Goal: Task Accomplishment & Management: Complete application form

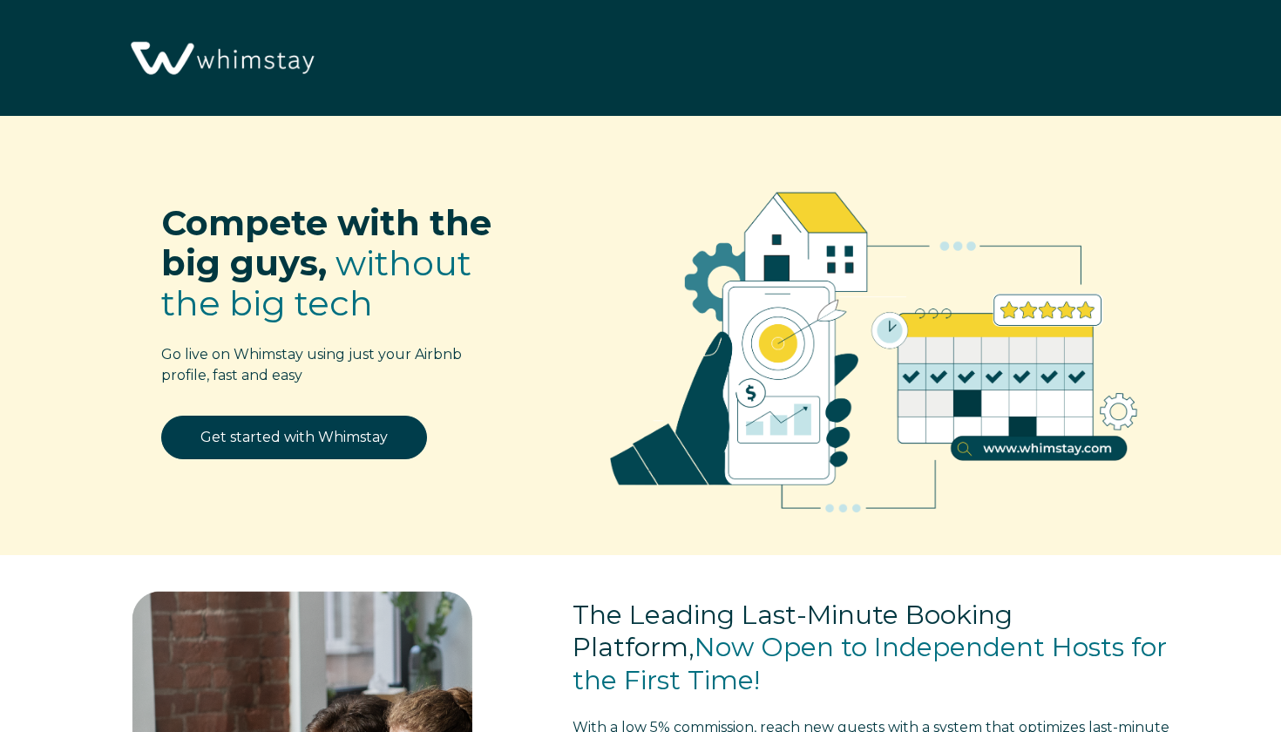
select select "US"
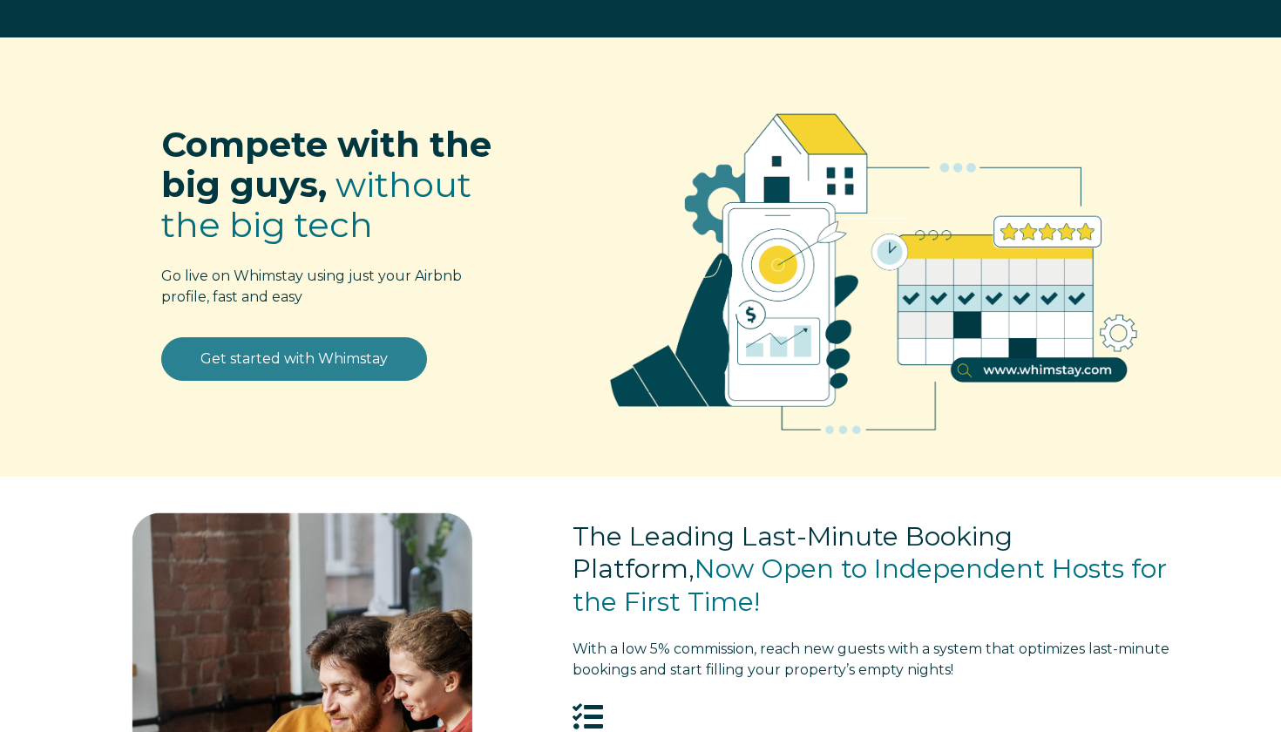
click at [296, 356] on link "Get started with Whimstay" at bounding box center [294, 359] width 266 height 44
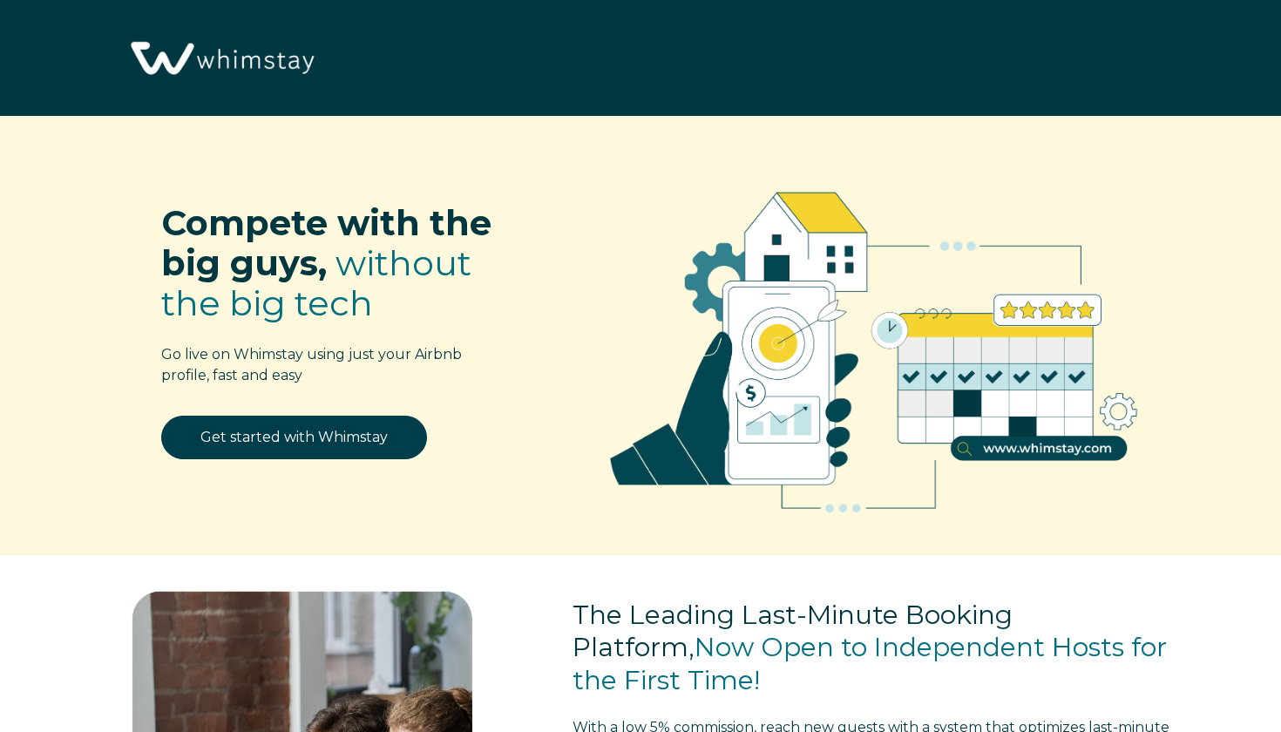
select select "US"
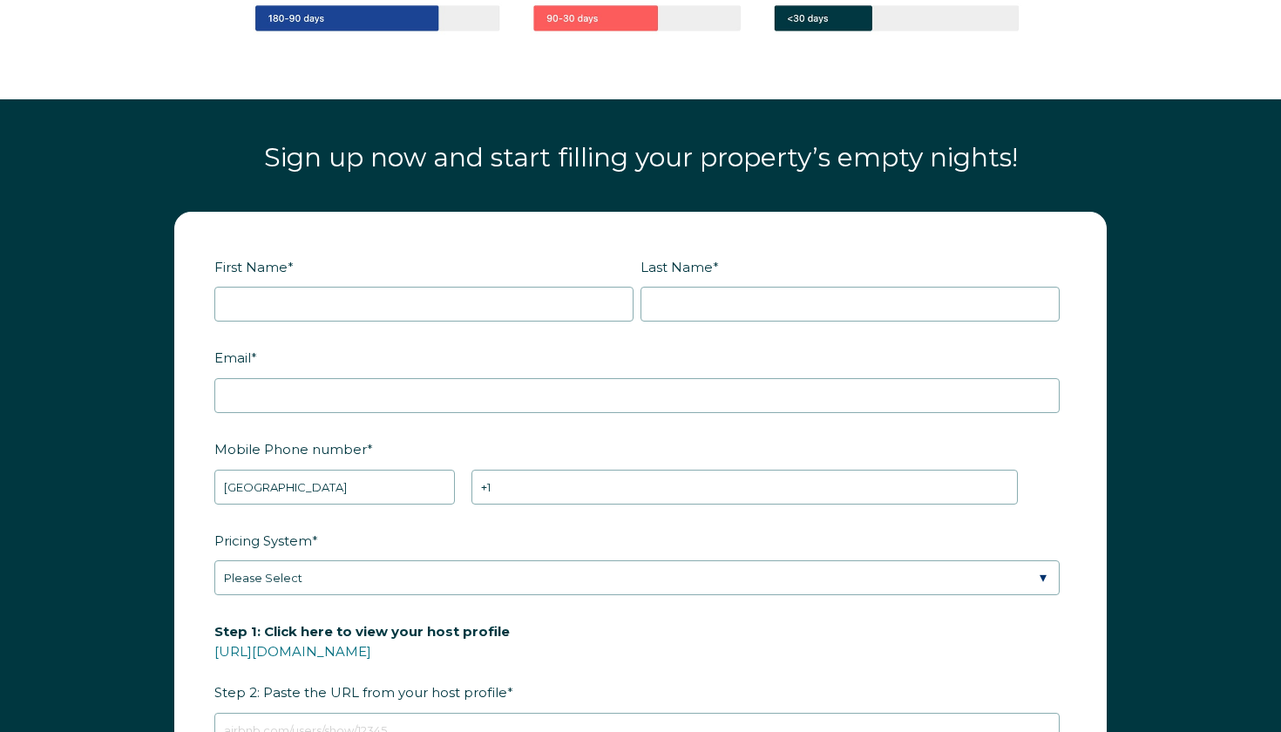
scroll to position [1965, 0]
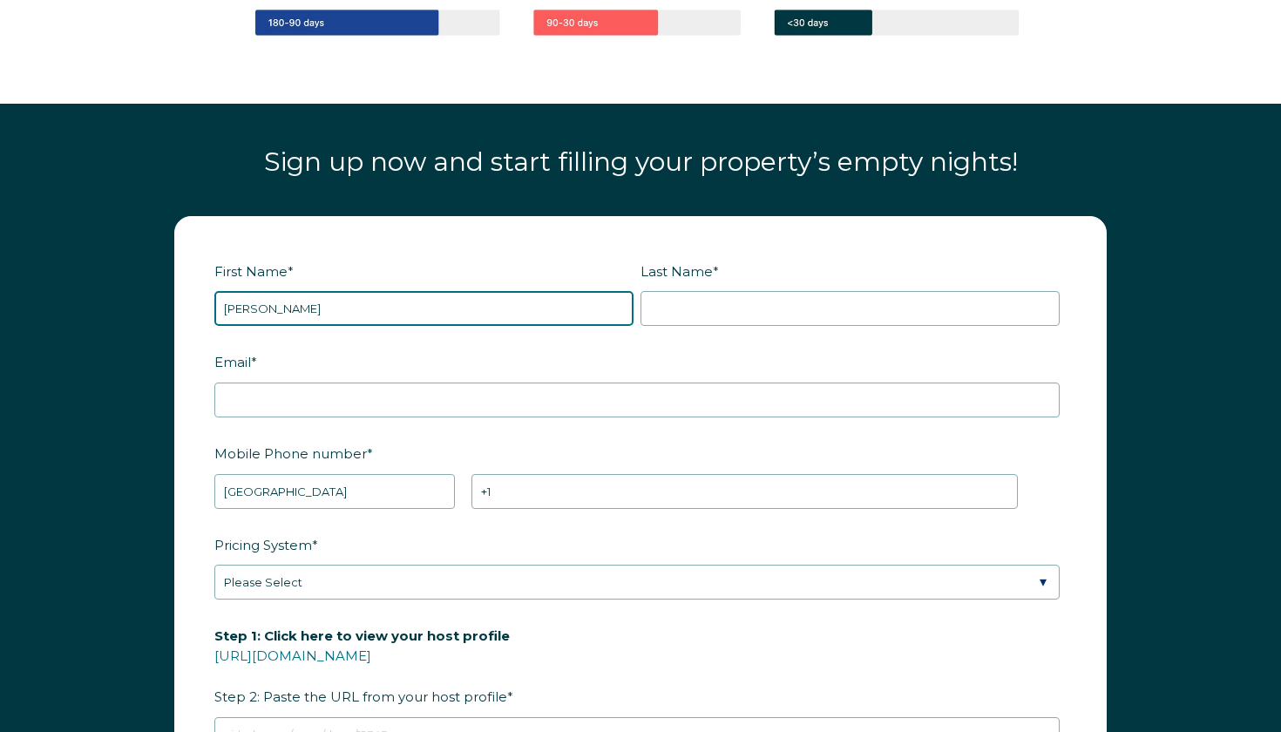
type input "[PERSON_NAME]"
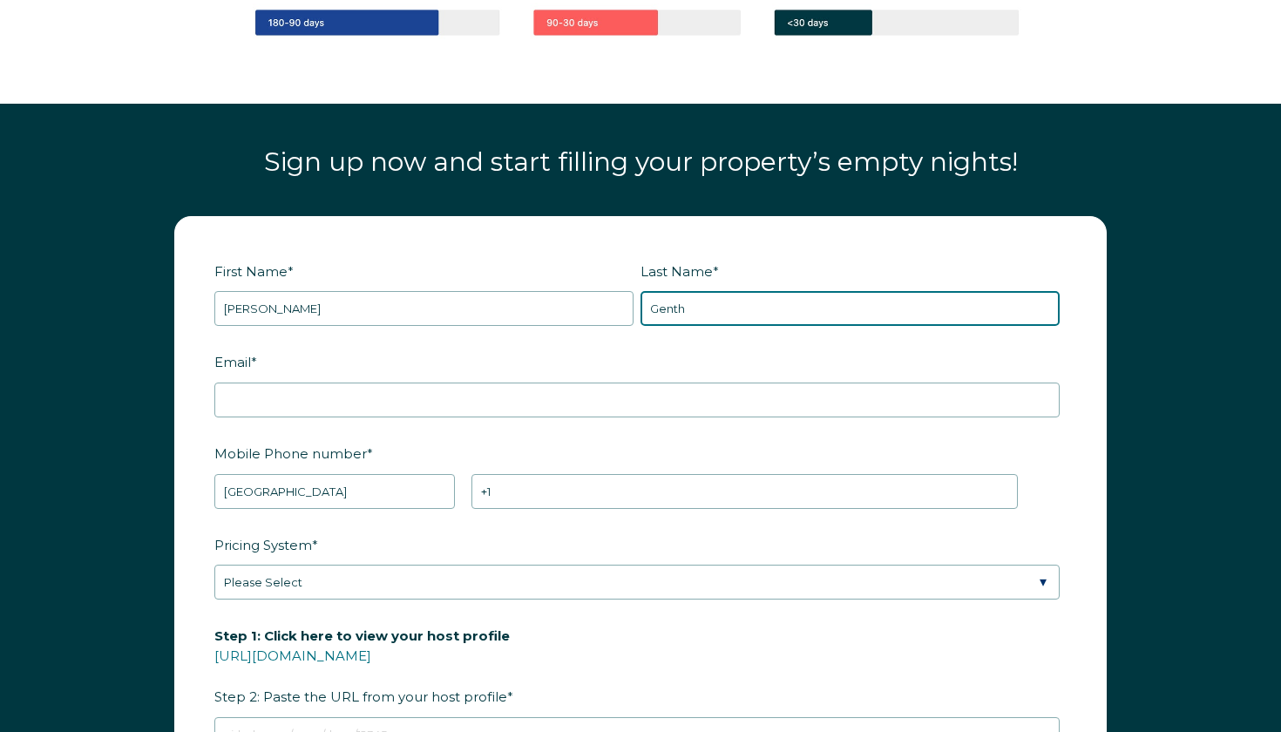
type input "Genth"
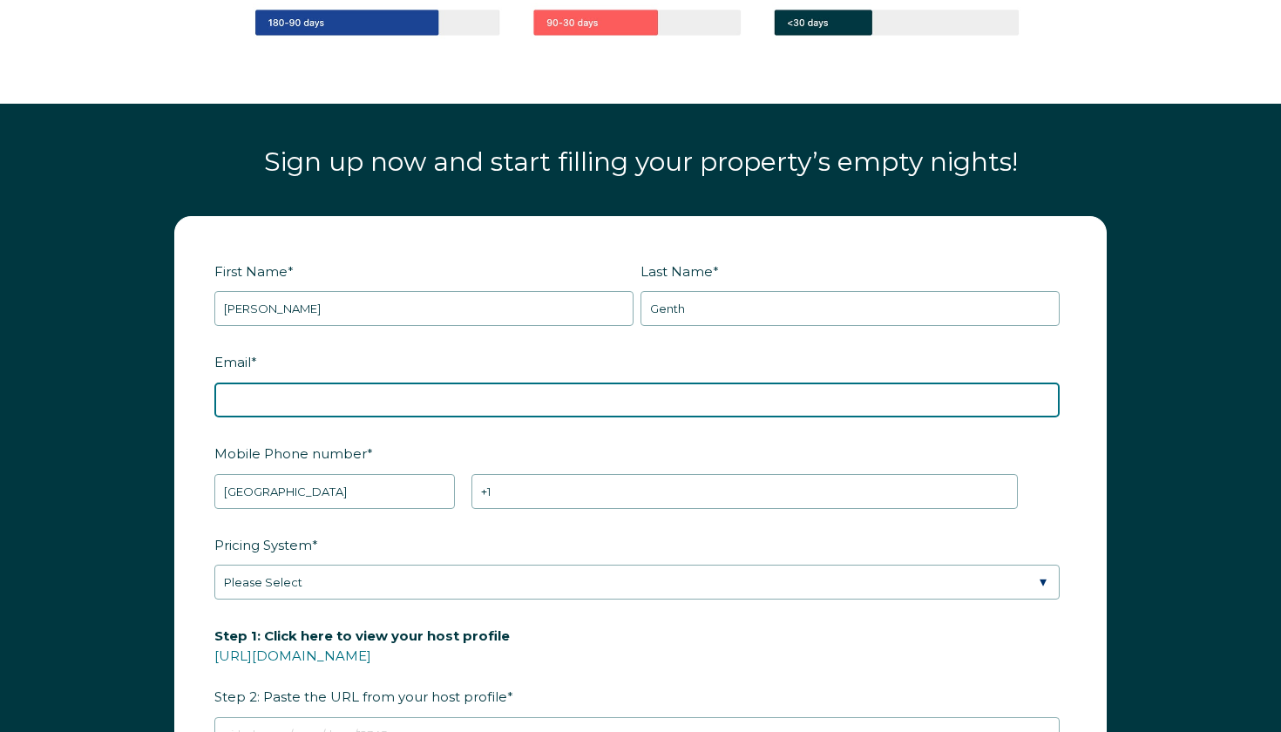
type input "[EMAIL_ADDRESS][DOMAIN_NAME]"
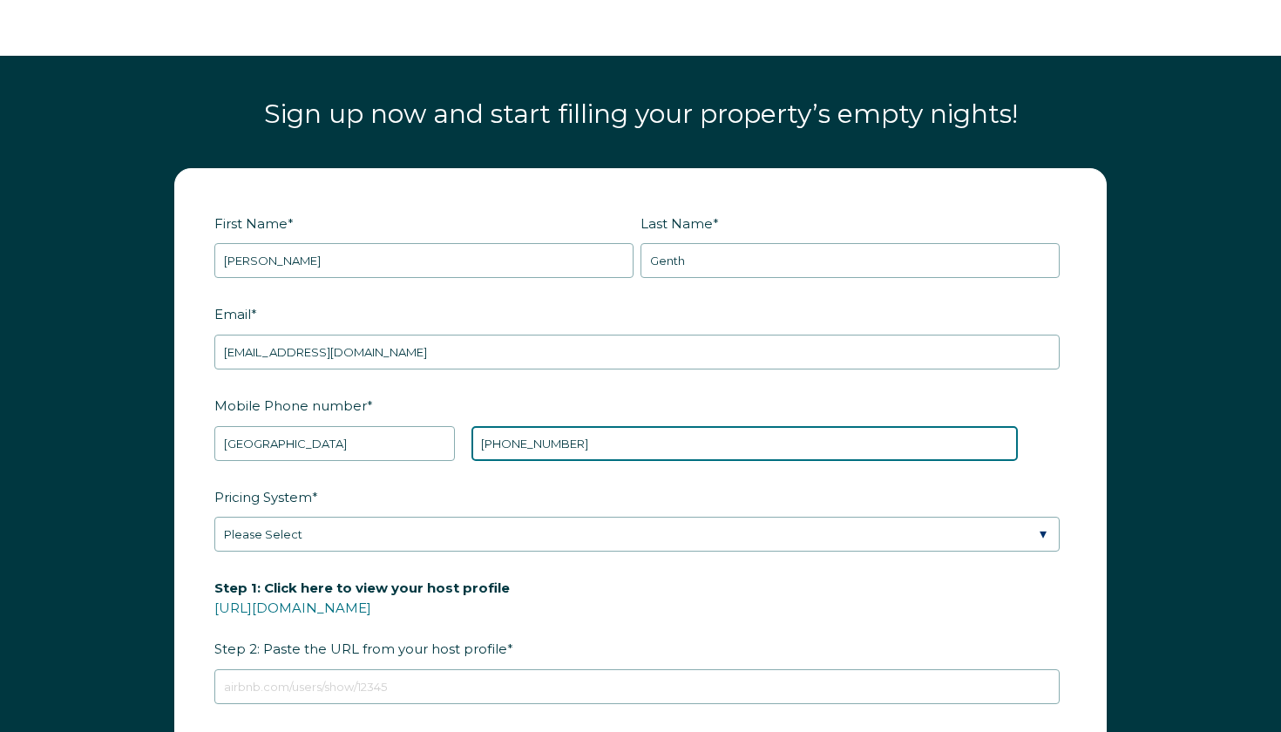
scroll to position [2034, 0]
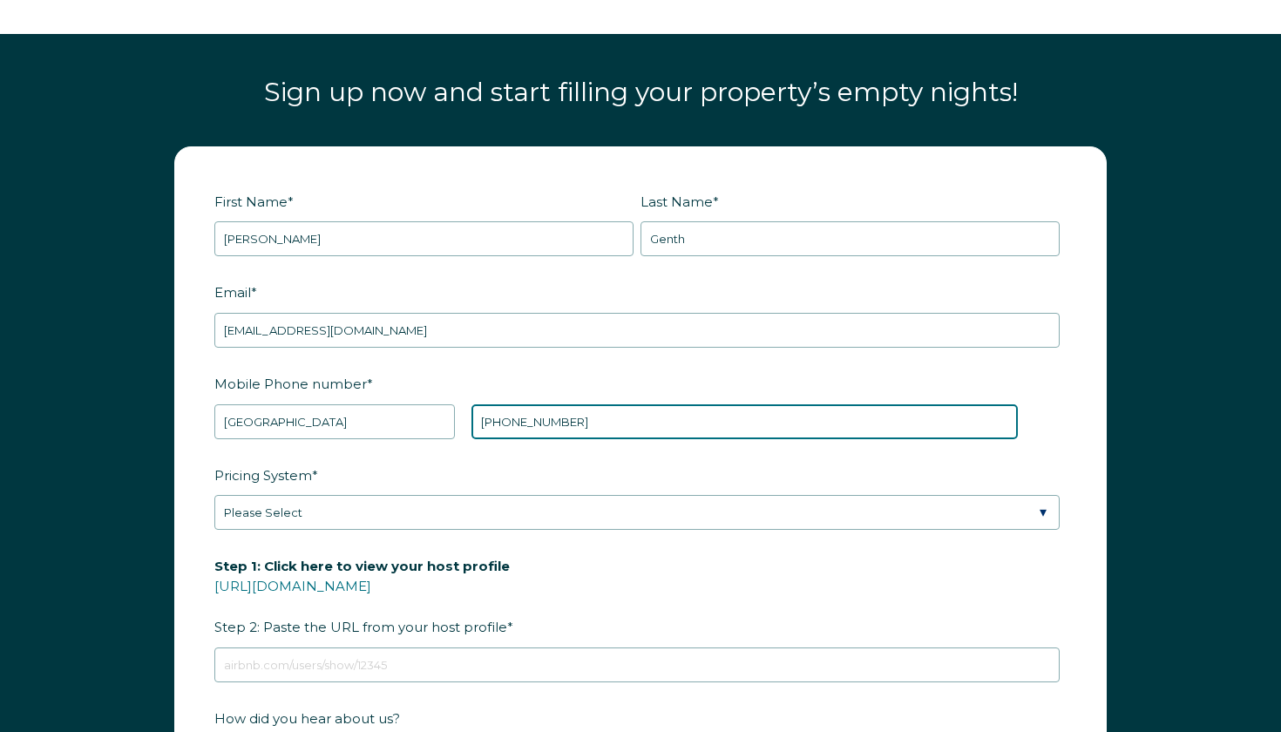
type input "[PHONE_NUMBER]"
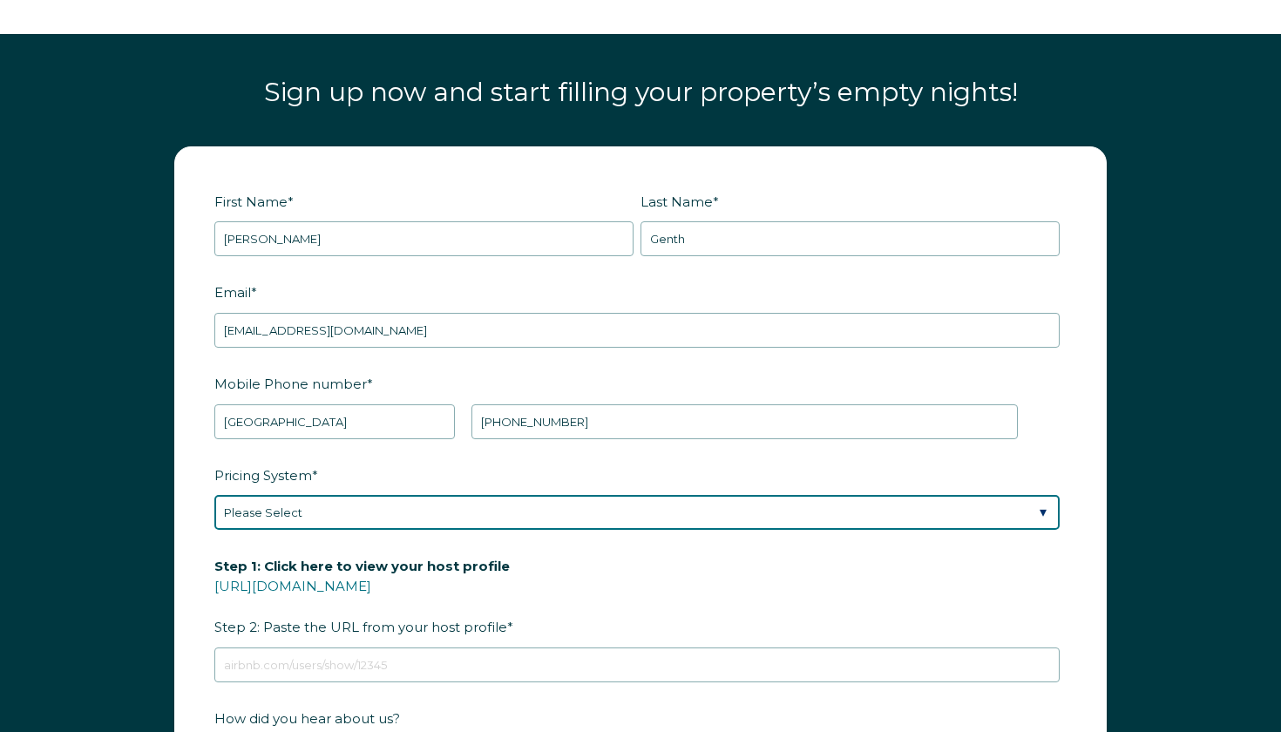
select select "PriceLabs"
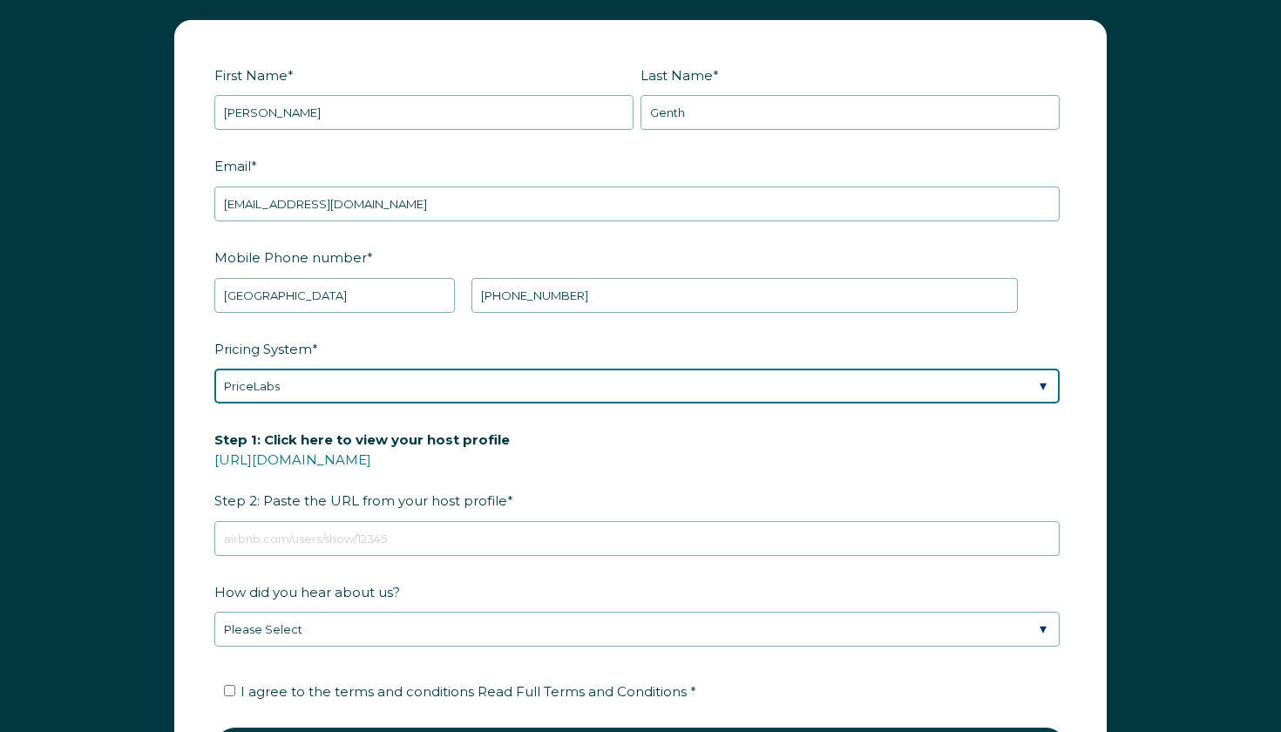
scroll to position [2183, 0]
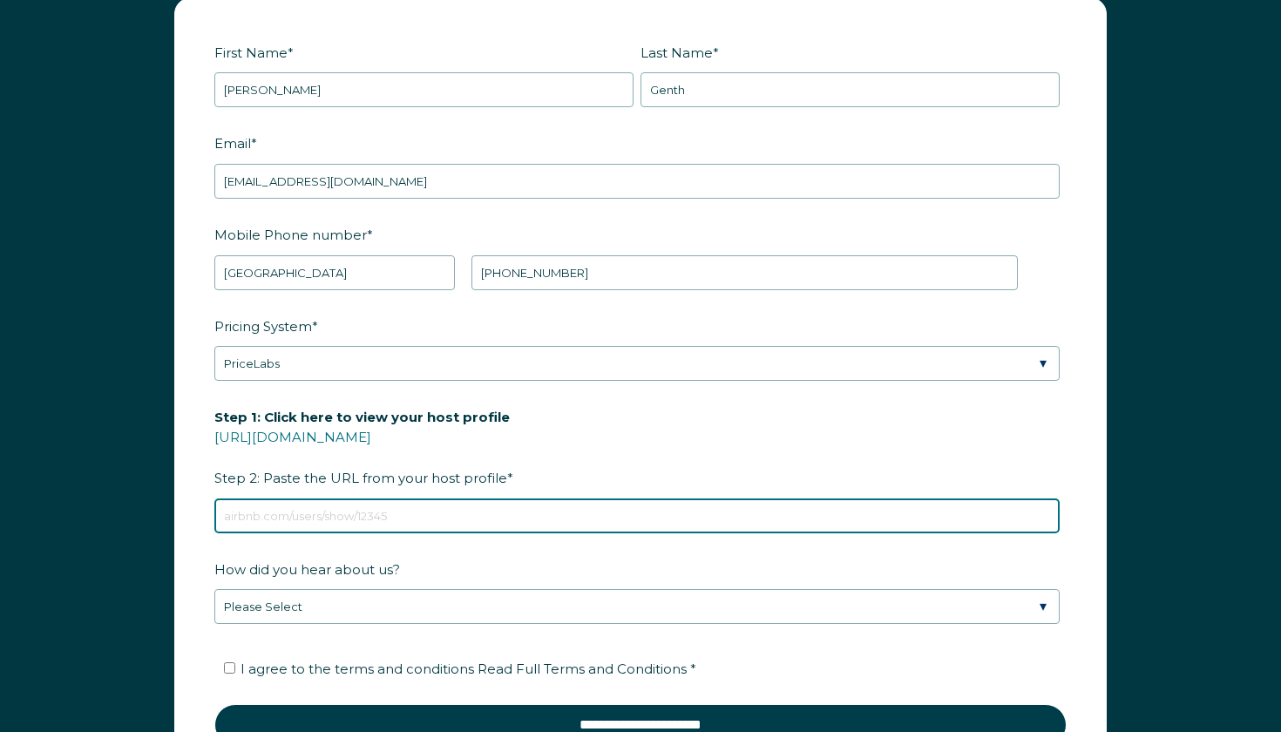
click at [522, 507] on input "Step 1: Click here to view your host profile [URL][DOMAIN_NAME] Step 2: Paste t…" at bounding box center [636, 516] width 845 height 35
click at [477, 510] on input "Step 1: Click here to view your host profile [URL][DOMAIN_NAME] Step 2: Paste t…" at bounding box center [636, 516] width 845 height 35
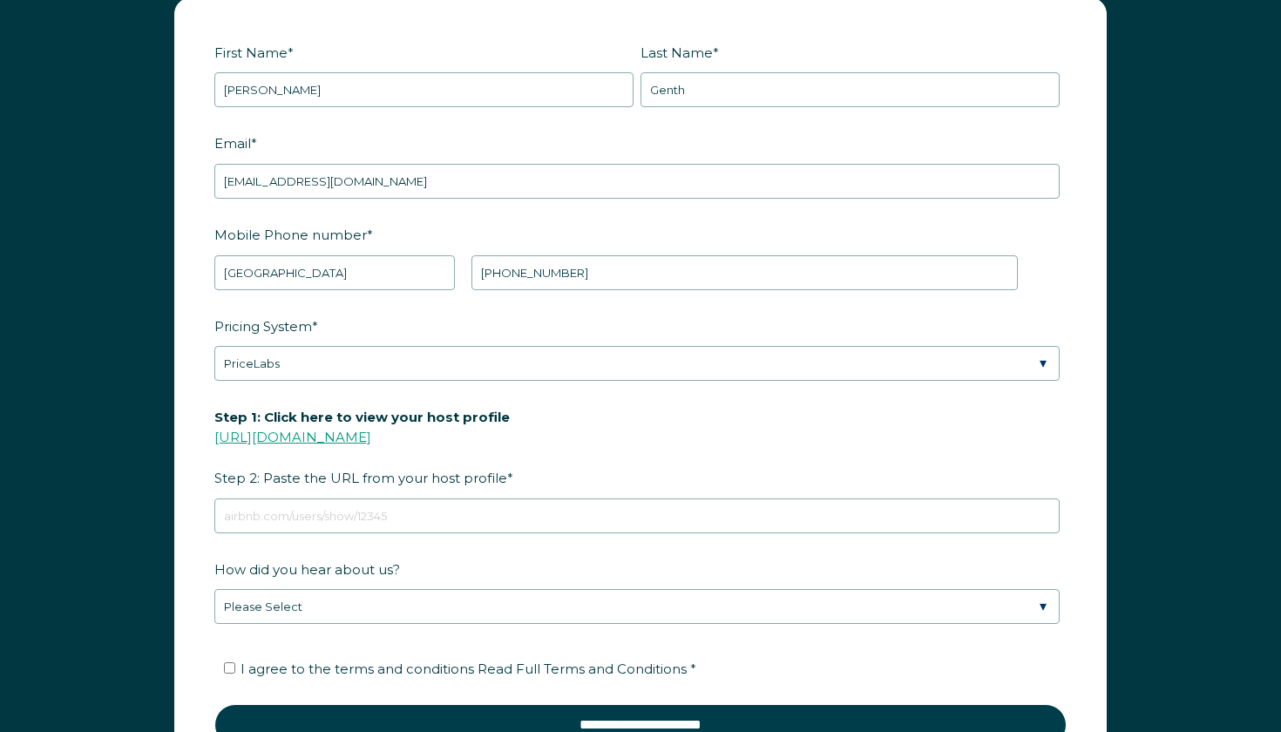
click at [371, 438] on link "[URL][DOMAIN_NAME]" at bounding box center [292, 437] width 157 height 17
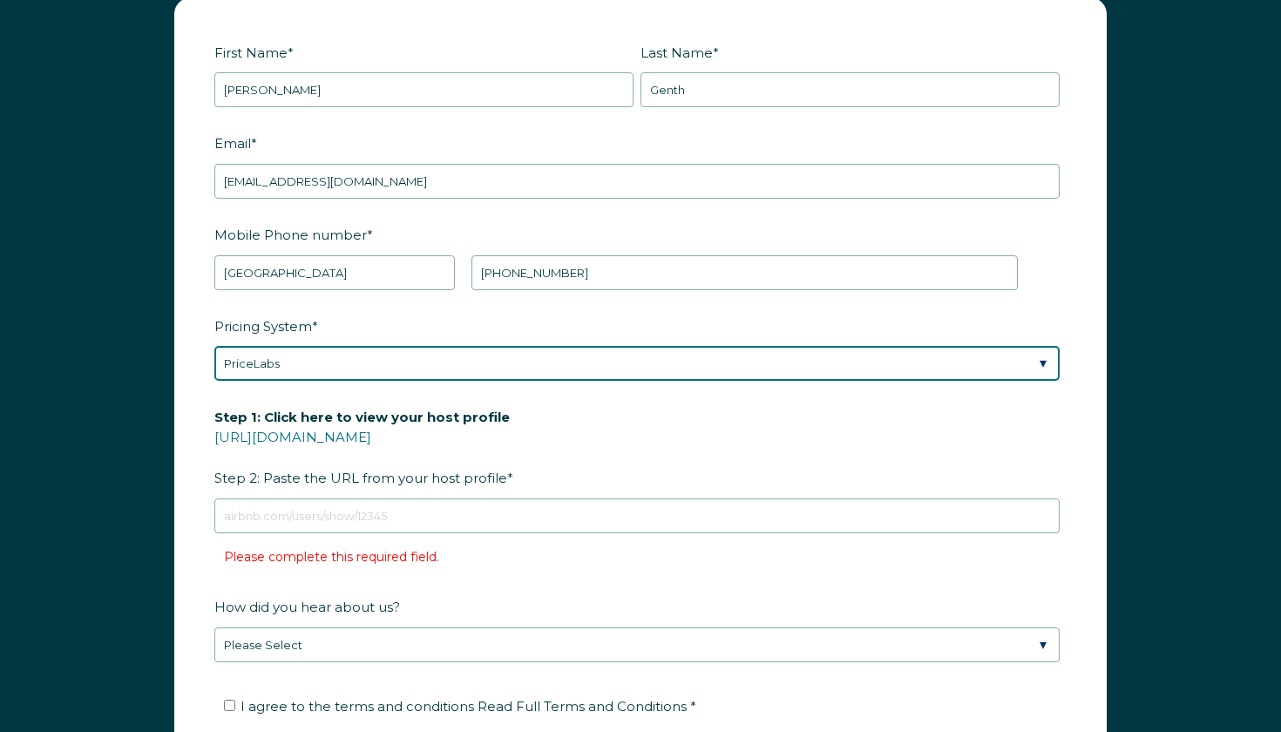
drag, startPoint x: 525, startPoint y: 357, endPoint x: 561, endPoint y: 511, distance: 157.7
click at [568, 489] on form "First Name * [PERSON_NAME] Last Name * [PERSON_NAME] RBO Token Company ID Refer…" at bounding box center [640, 420] width 931 height 845
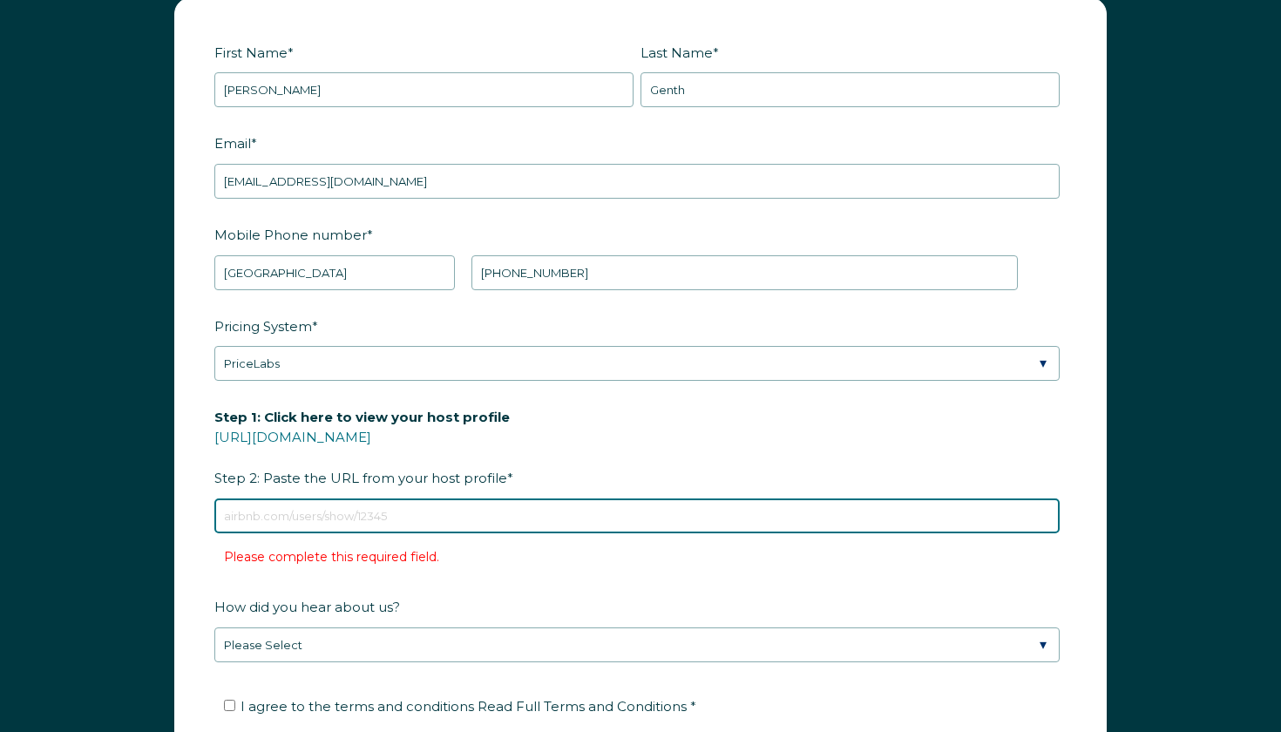
click at [561, 512] on input "Step 1: Click here to view your host profile [URL][DOMAIN_NAME] Step 2: Paste t…" at bounding box center [636, 516] width 845 height 35
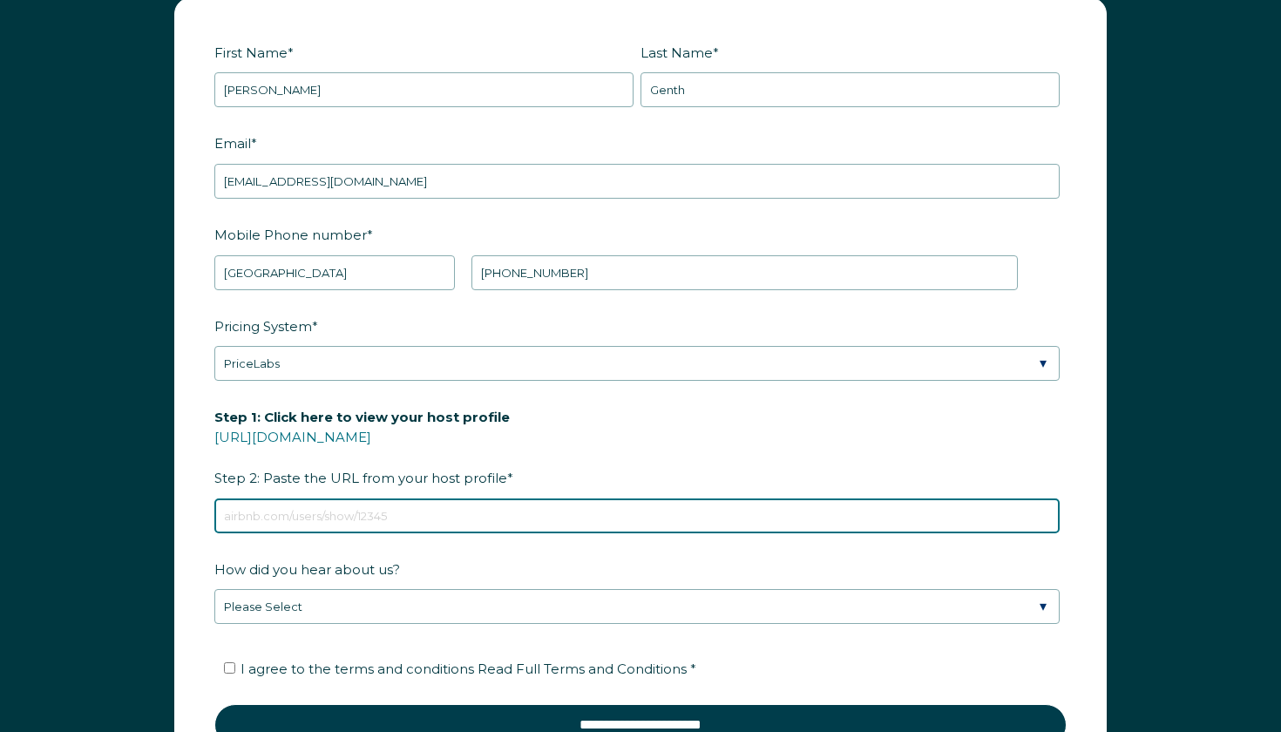
paste input "[URL][DOMAIN_NAME]"
type input "[URL][DOMAIN_NAME]"
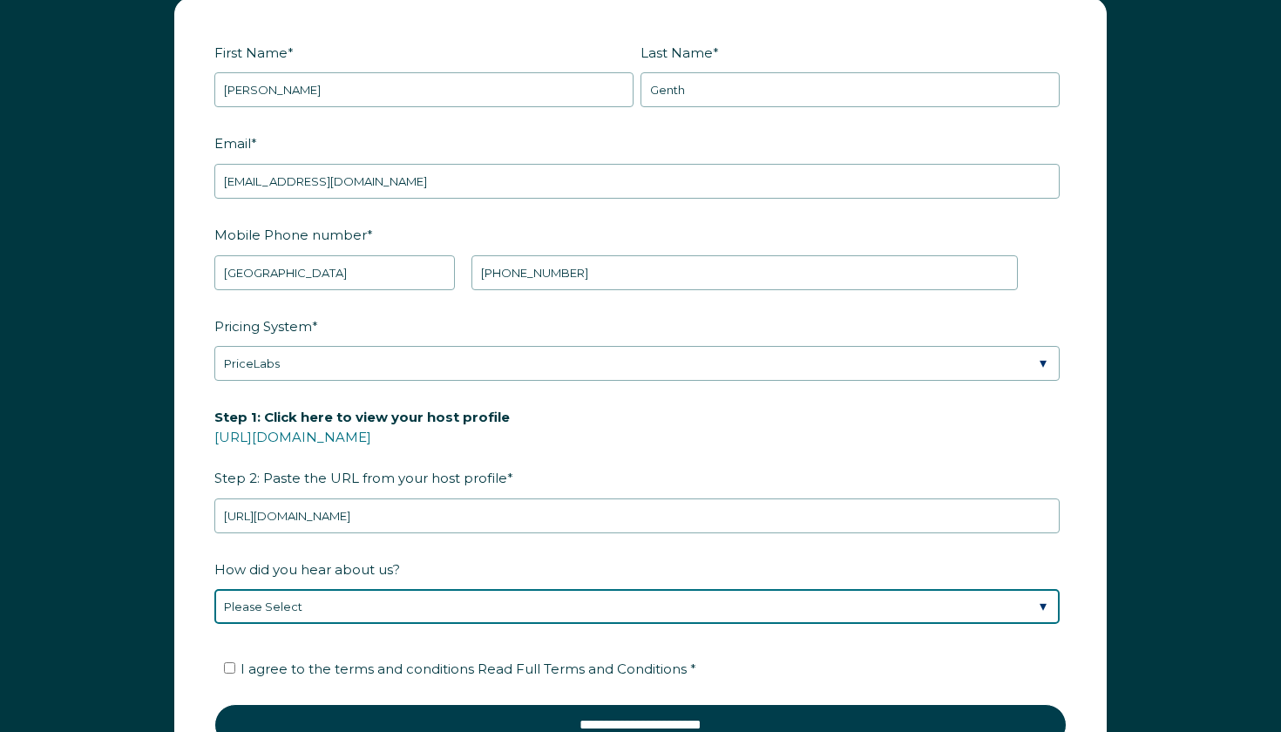
select select "Podcast"
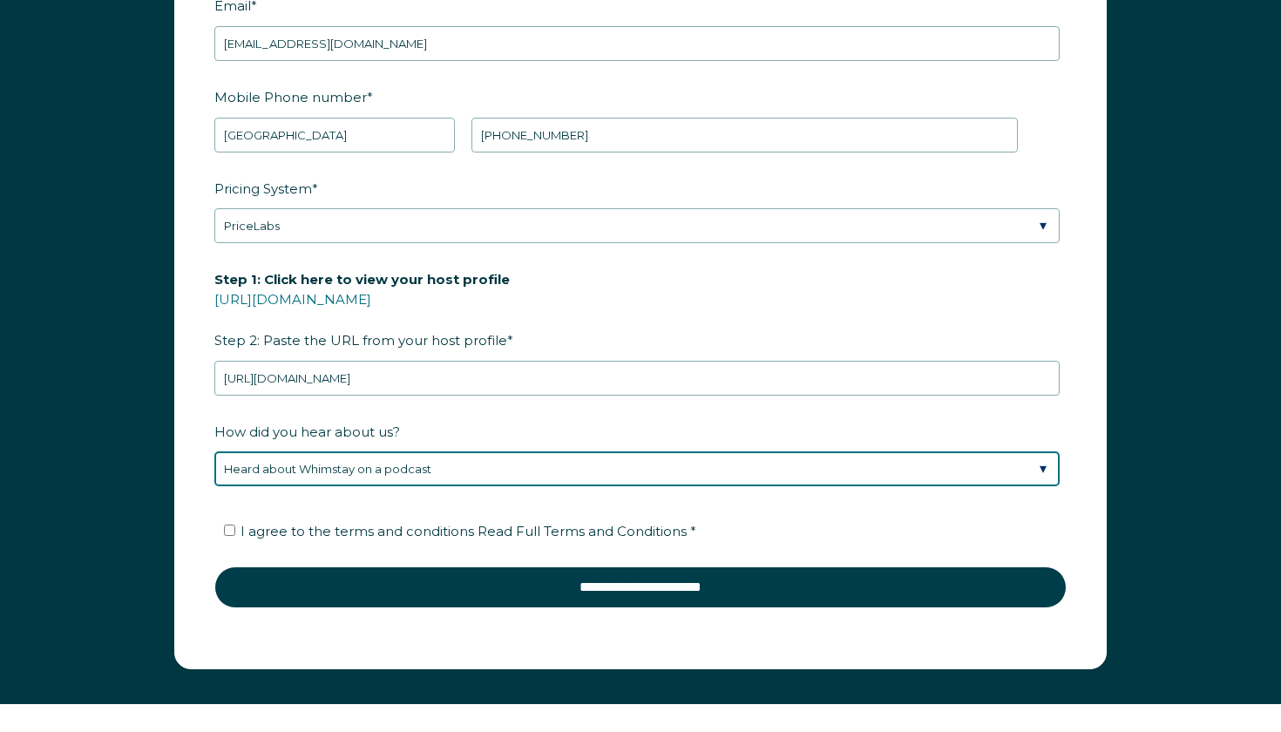
scroll to position [2338, 0]
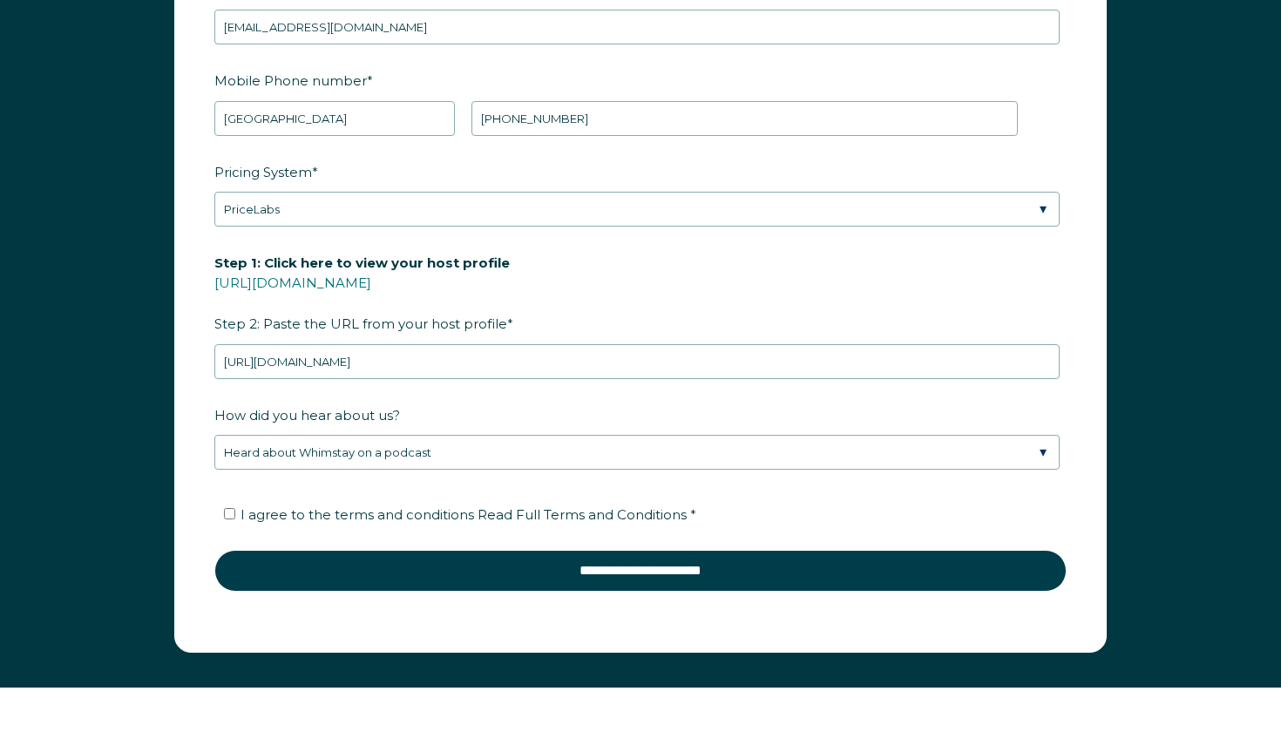
click at [228, 516] on input "I agree to the terms and conditions Read Full Terms and Conditions *" at bounding box center [229, 513] width 11 height 11
checkbox input "true"
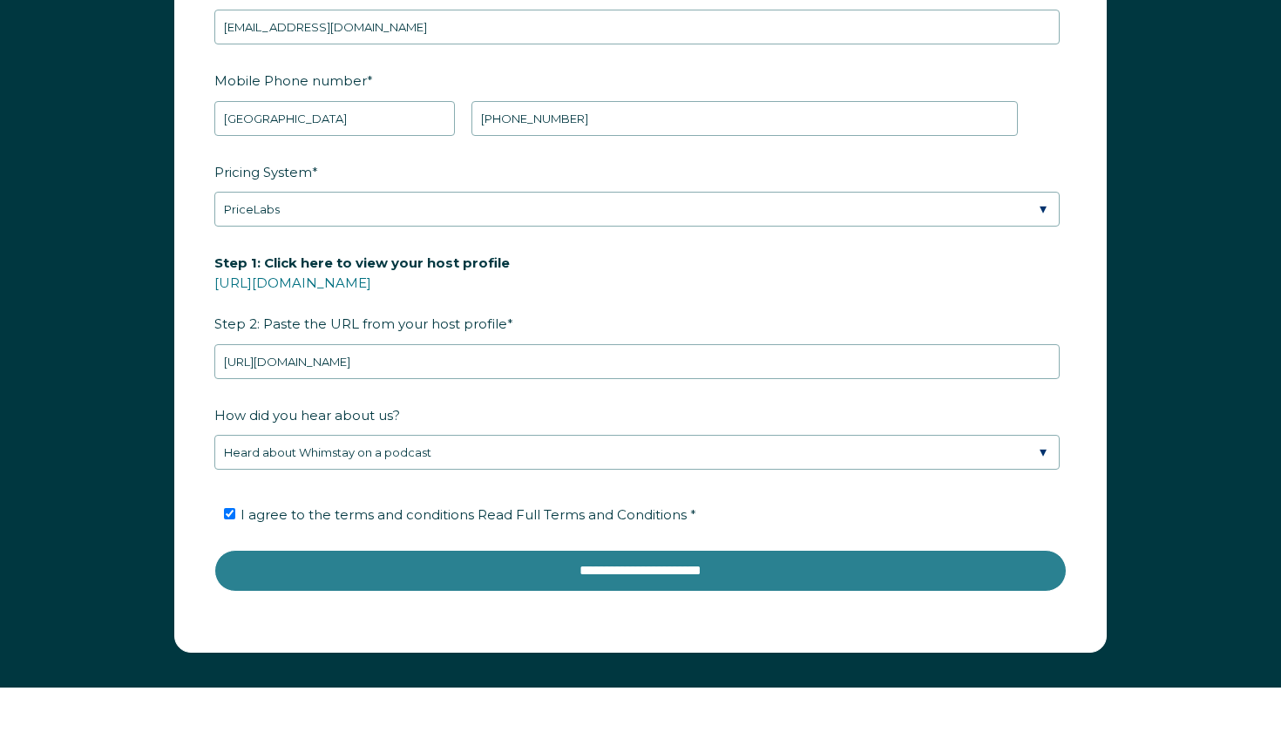
click at [394, 584] on input "**********" at bounding box center [640, 571] width 852 height 42
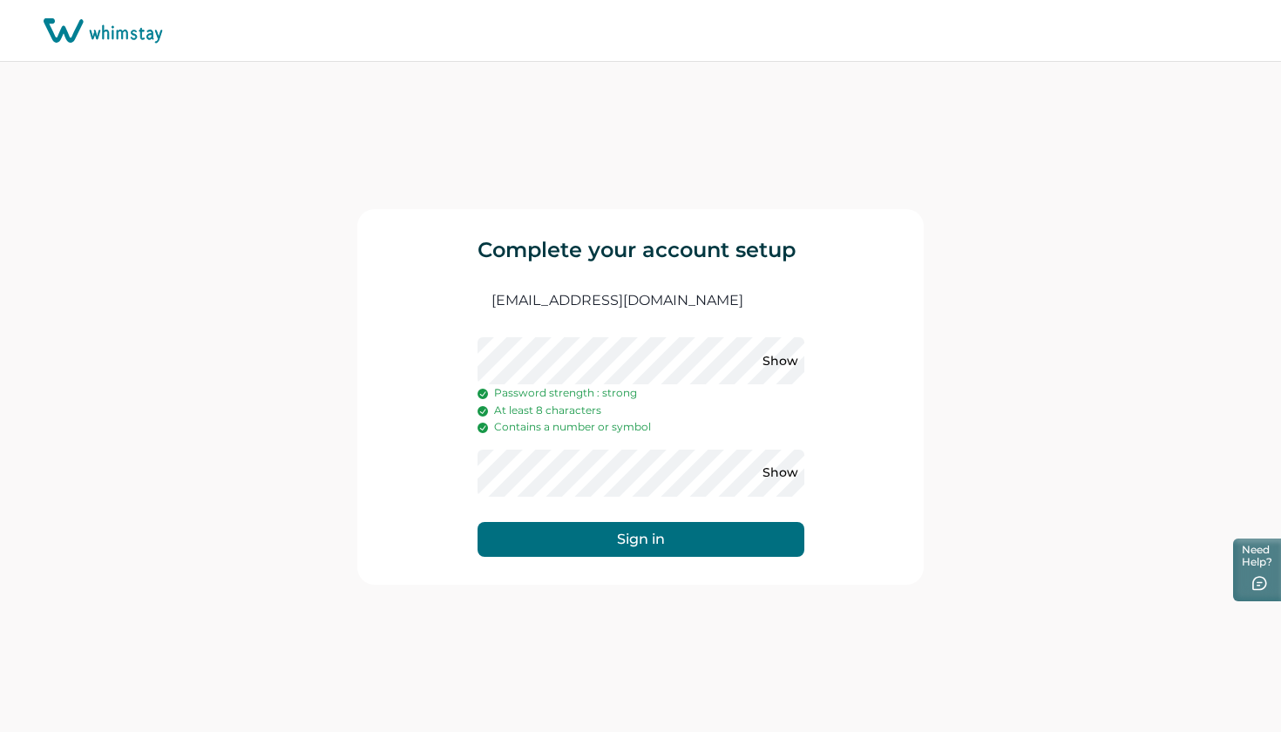
click at [646, 541] on button "Sign in" at bounding box center [641, 539] width 327 height 35
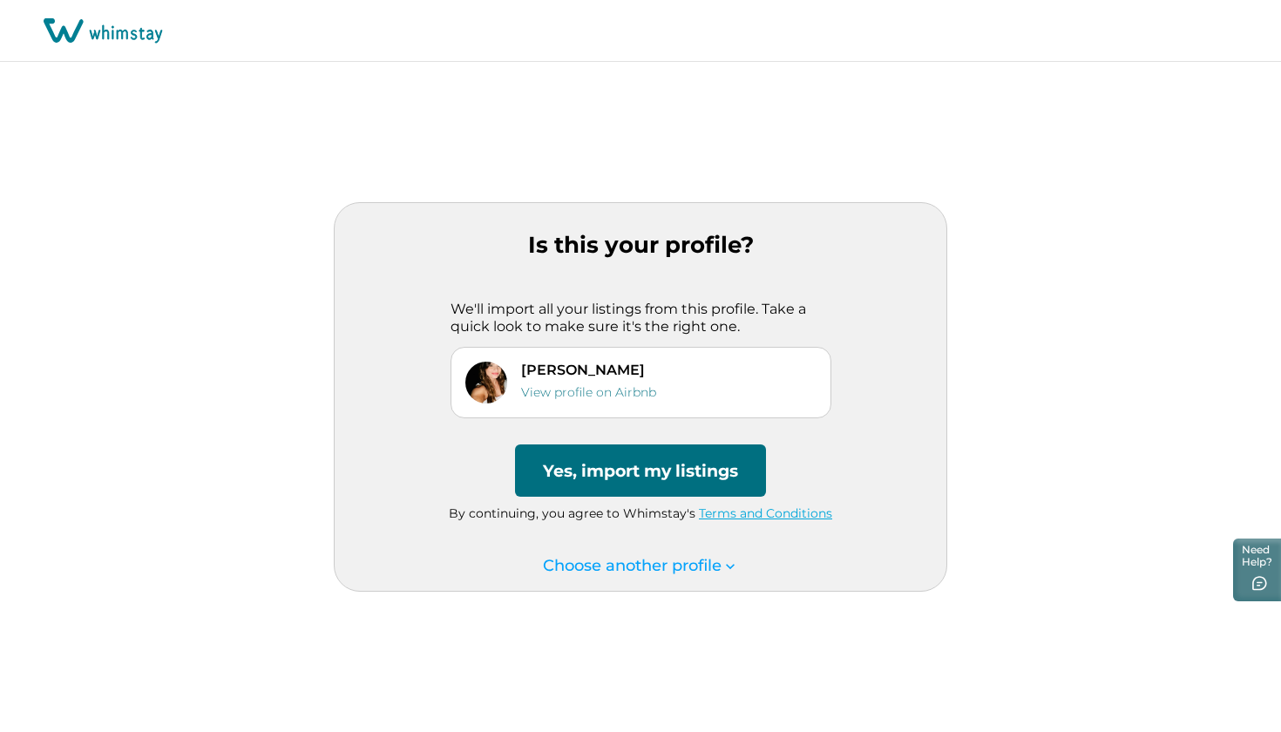
click at [693, 470] on button "Yes, import my listings" at bounding box center [640, 471] width 251 height 52
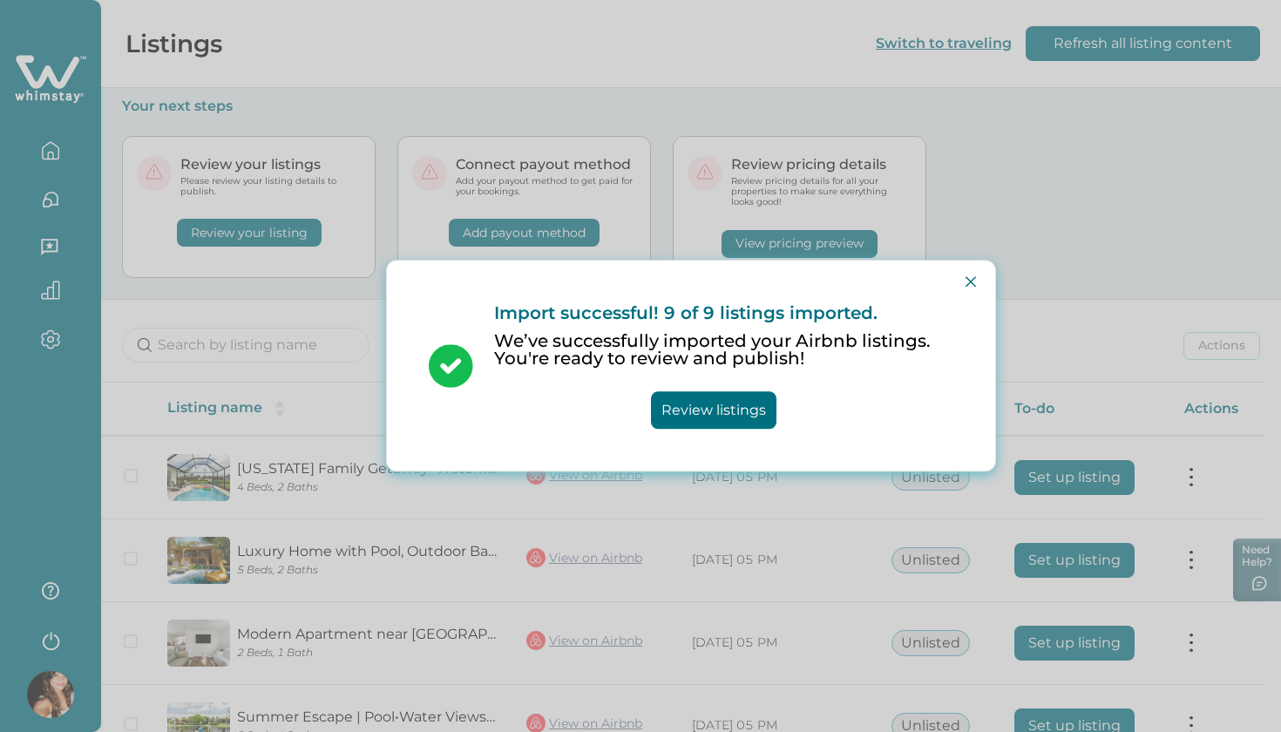
click at [700, 413] on button "Review listings" at bounding box center [714, 410] width 126 height 37
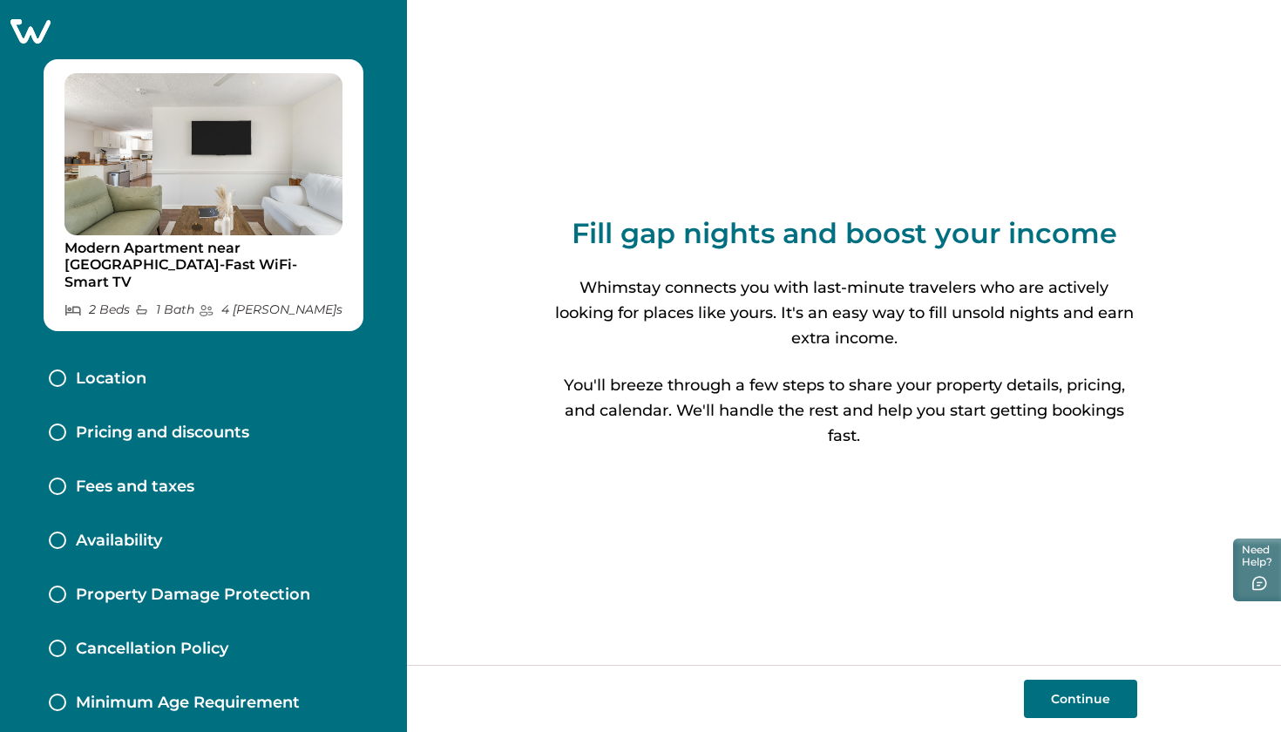
click at [1069, 698] on button "Continue" at bounding box center [1080, 699] width 113 height 38
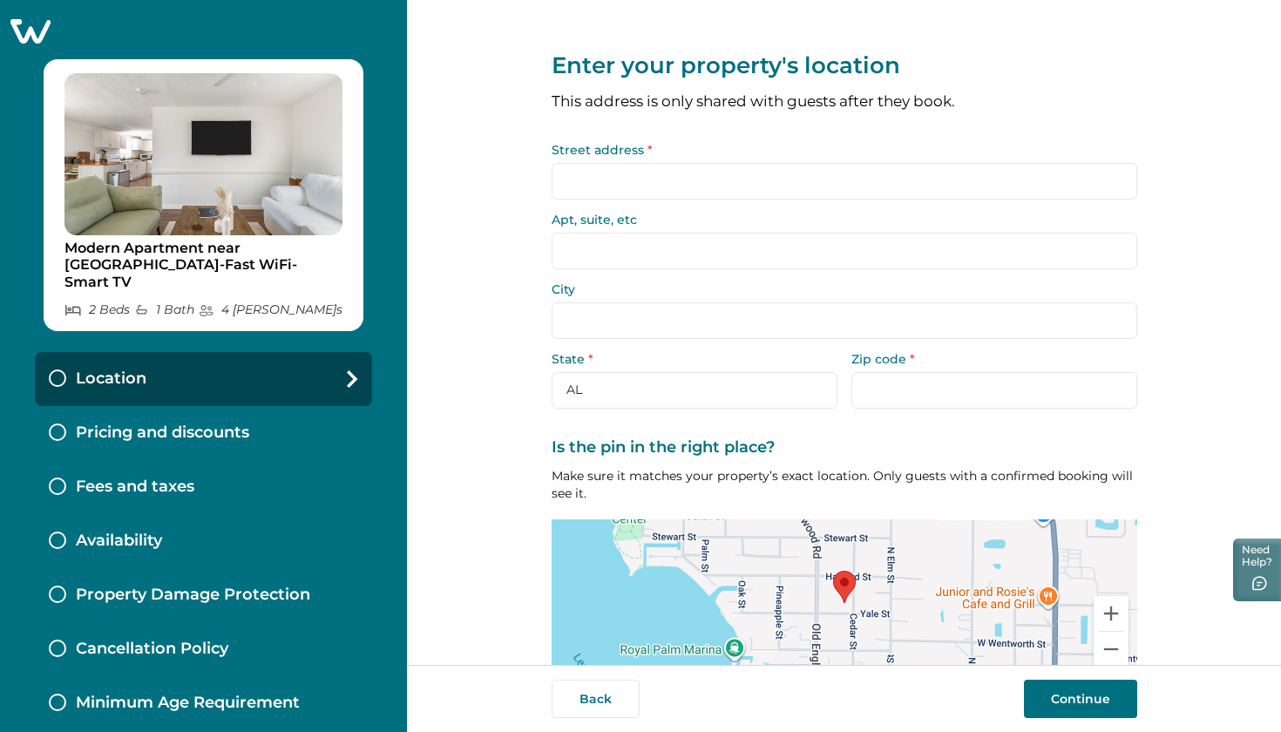
click at [696, 186] on input "Street address *" at bounding box center [845, 181] width 586 height 37
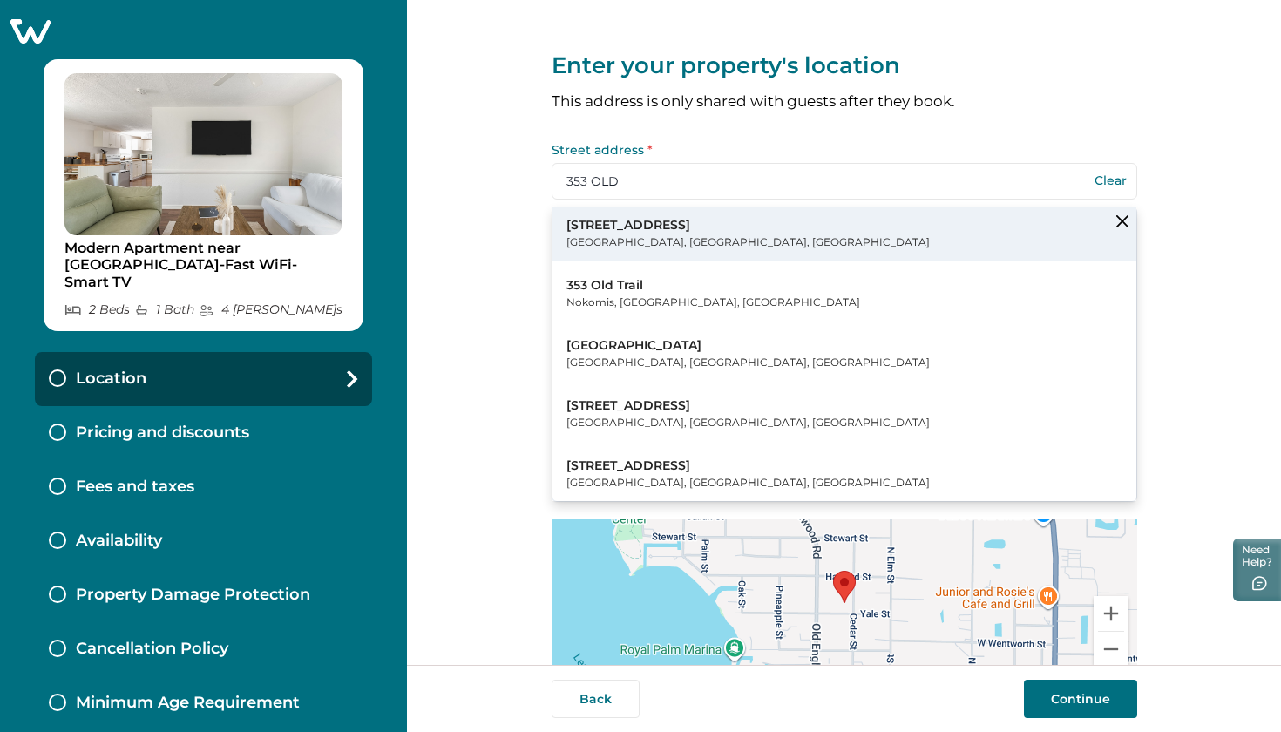
click at [780, 220] on button "353 Old Englewood Road Englewood, FL, USA" at bounding box center [845, 233] width 584 height 53
type input "353 Old Englewood Rd"
type input "Englewood"
select select "FL"
type input "34223"
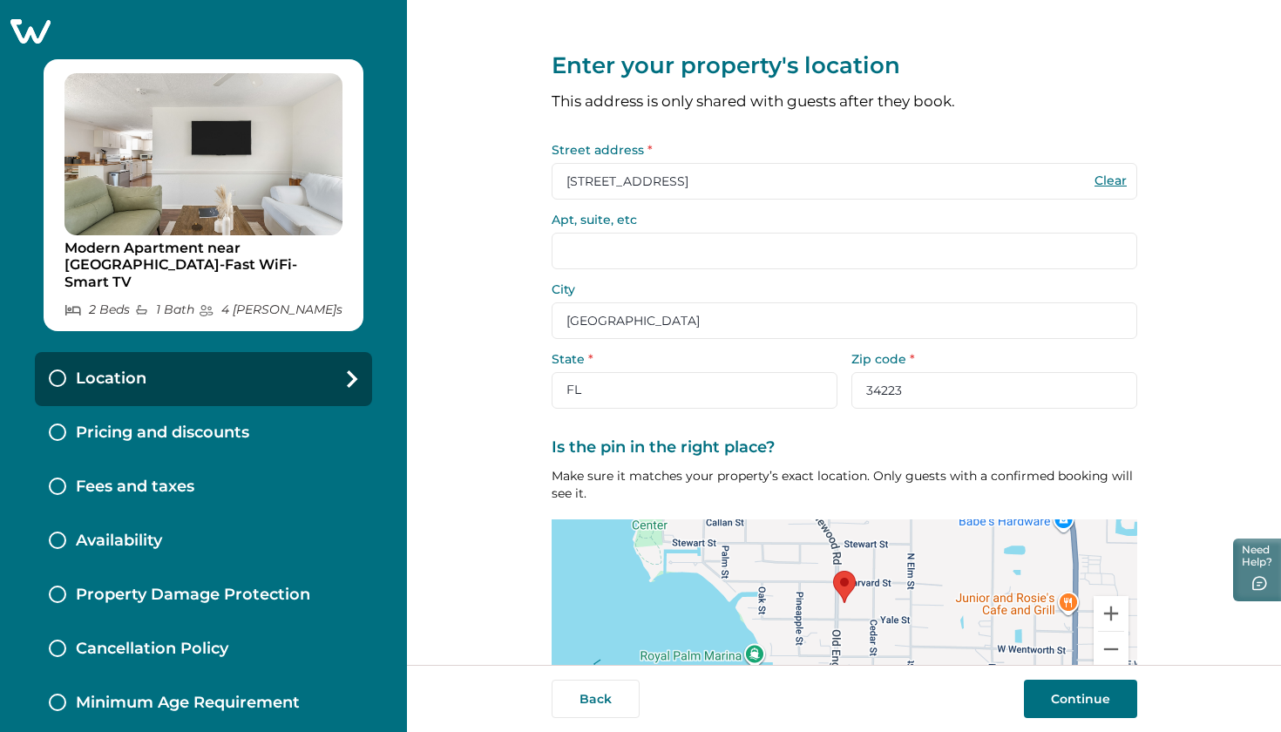
click at [1073, 699] on button "Continue" at bounding box center [1080, 699] width 113 height 38
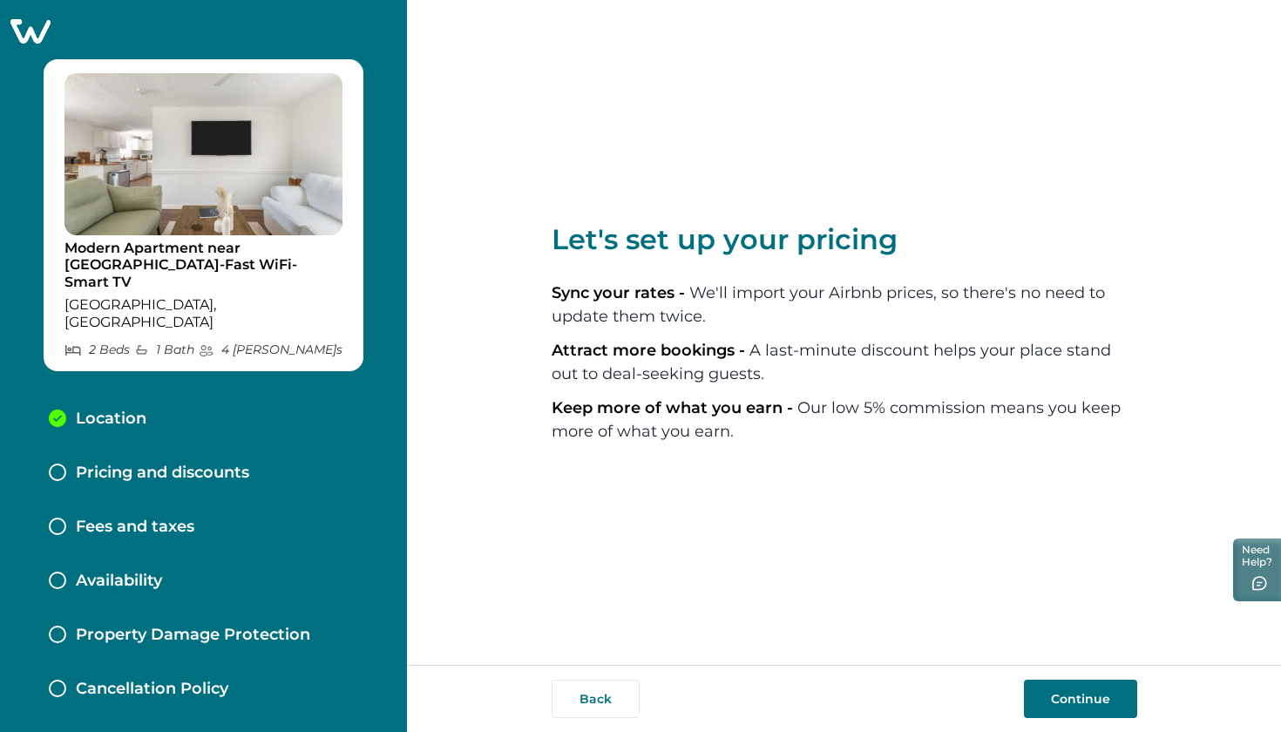
click at [1073, 699] on button "Continue" at bounding box center [1080, 699] width 113 height 38
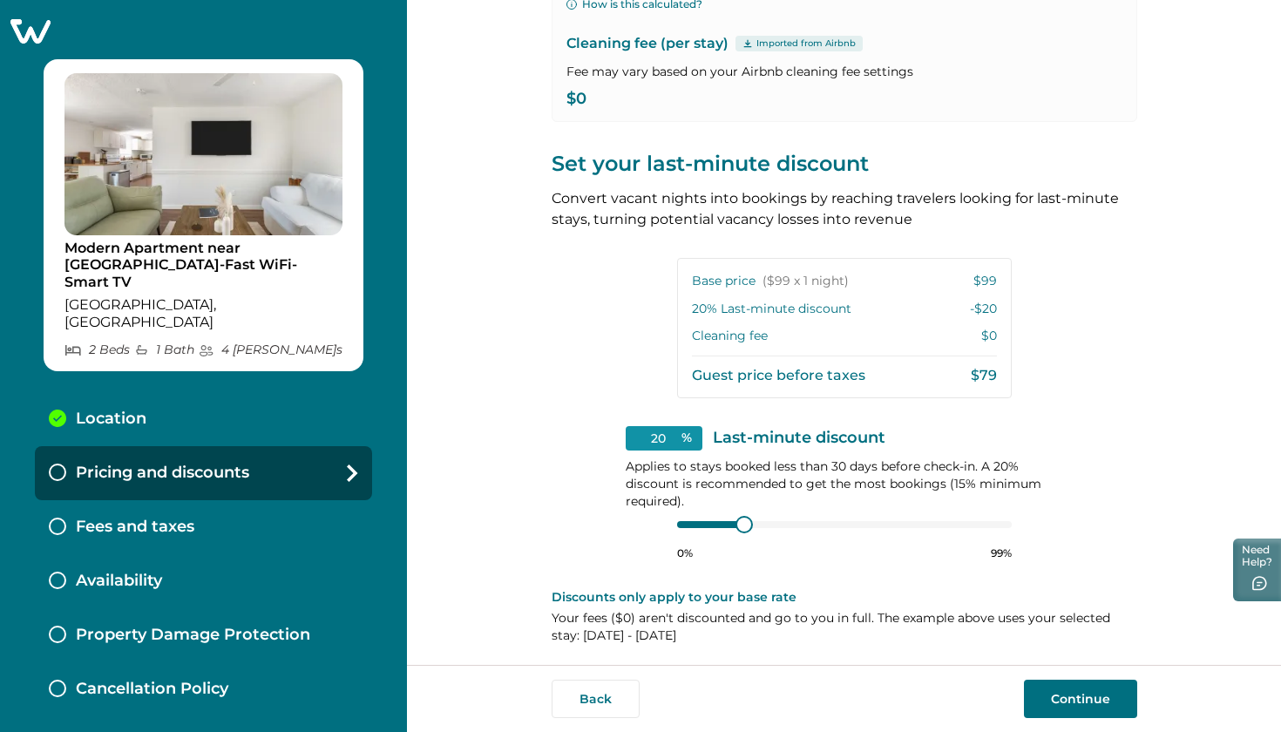
click at [1080, 695] on button "Continue" at bounding box center [1080, 699] width 113 height 38
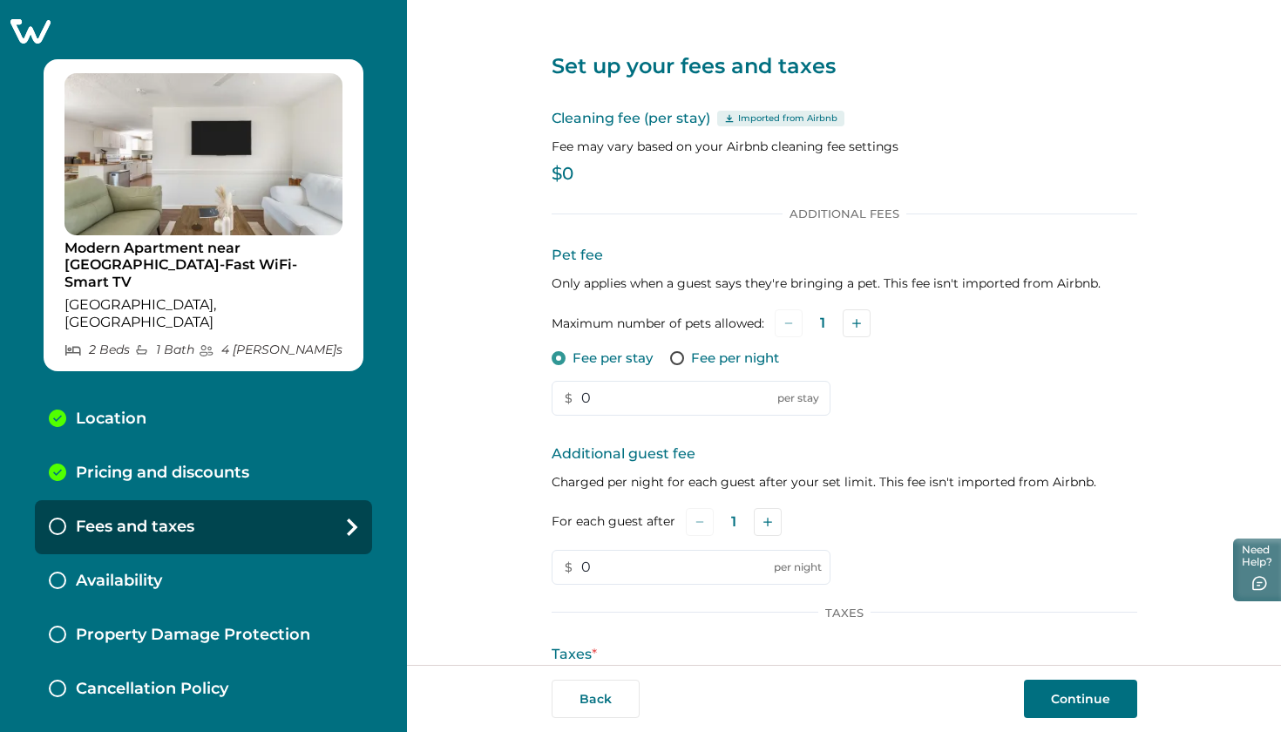
click at [670, 356] on span at bounding box center [677, 358] width 14 height 14
click at [644, 408] on input "0" at bounding box center [691, 398] width 279 height 35
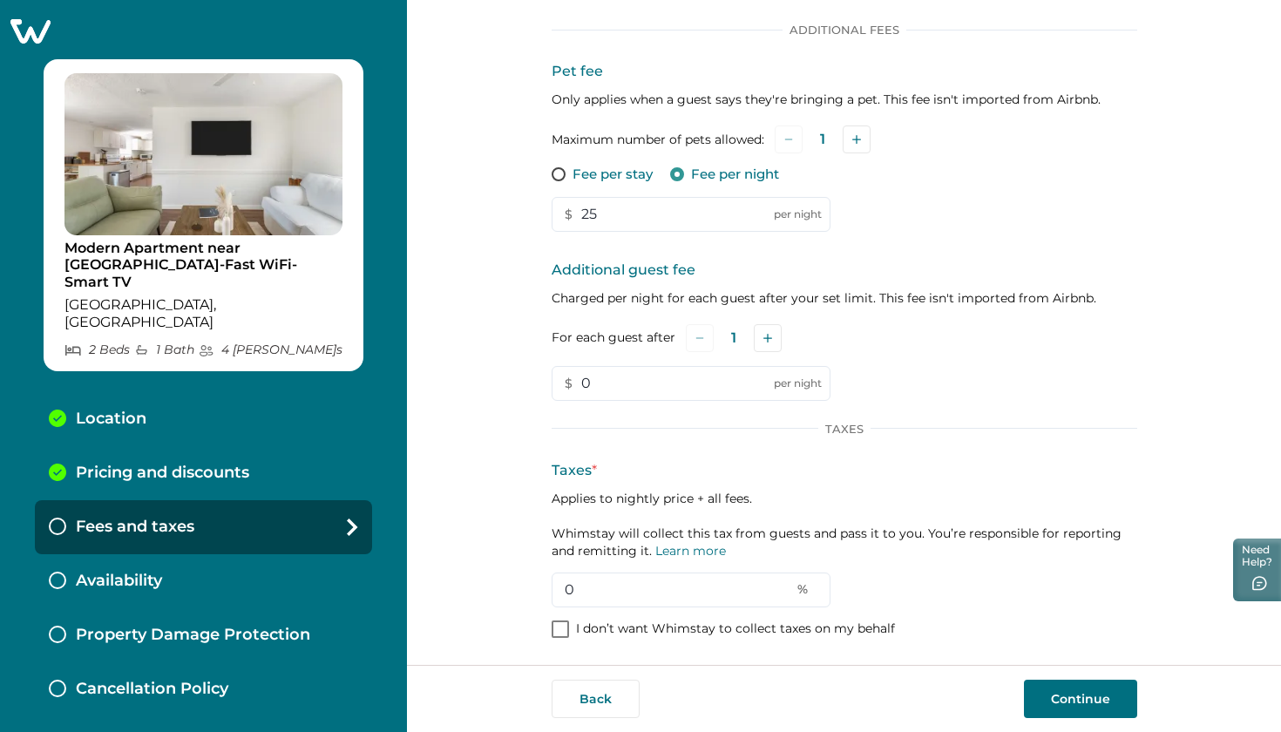
scroll to position [183, 0]
type input "25"
click at [557, 626] on span at bounding box center [560, 629] width 17 height 17
click at [557, 626] on icon at bounding box center [560, 630] width 10 height 9
click at [601, 594] on input "0" at bounding box center [691, 591] width 279 height 35
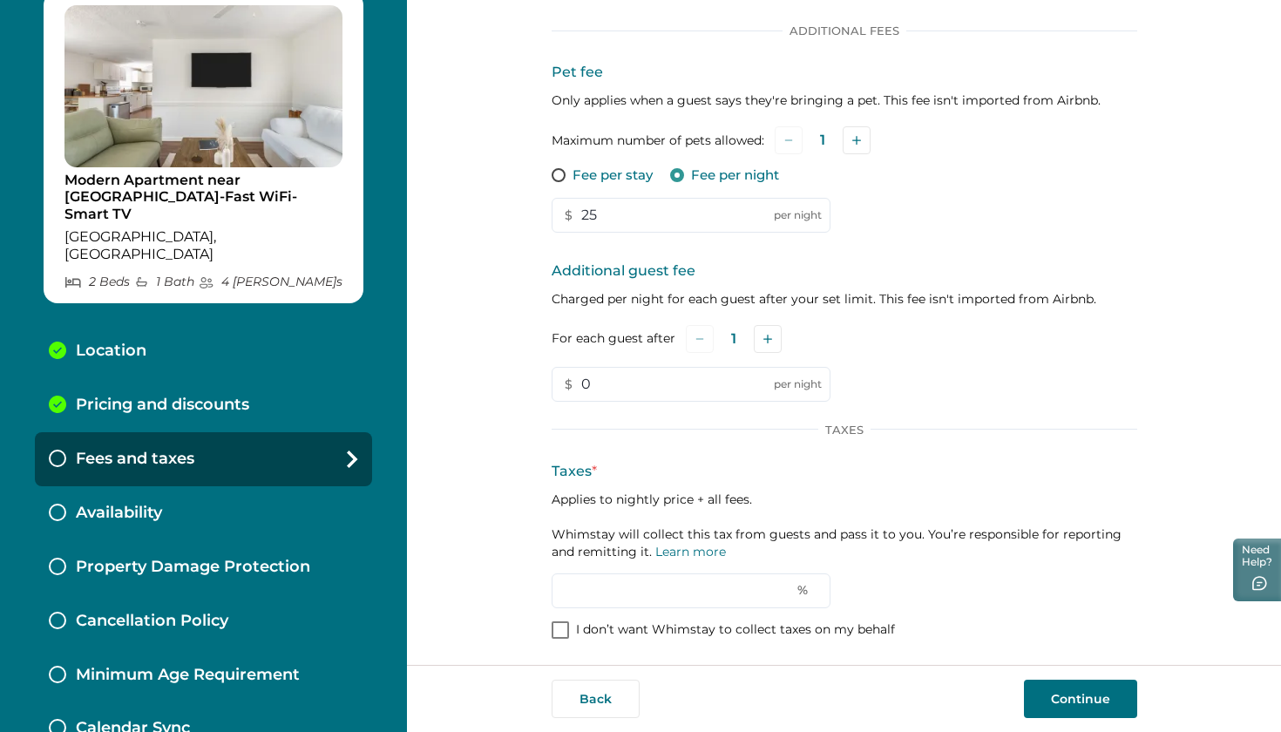
scroll to position [67, 0]
click at [614, 700] on button "Back" at bounding box center [596, 699] width 88 height 38
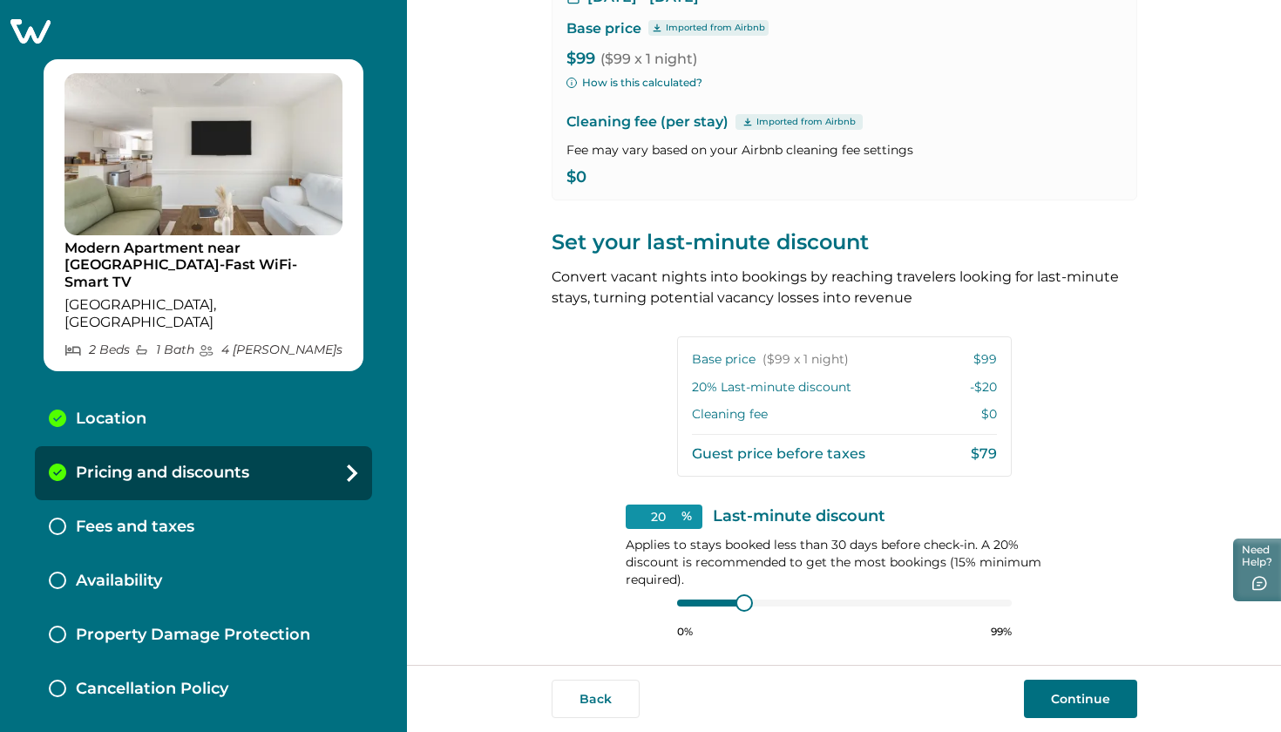
click at [41, 34] on icon at bounding box center [30, 30] width 43 height 27
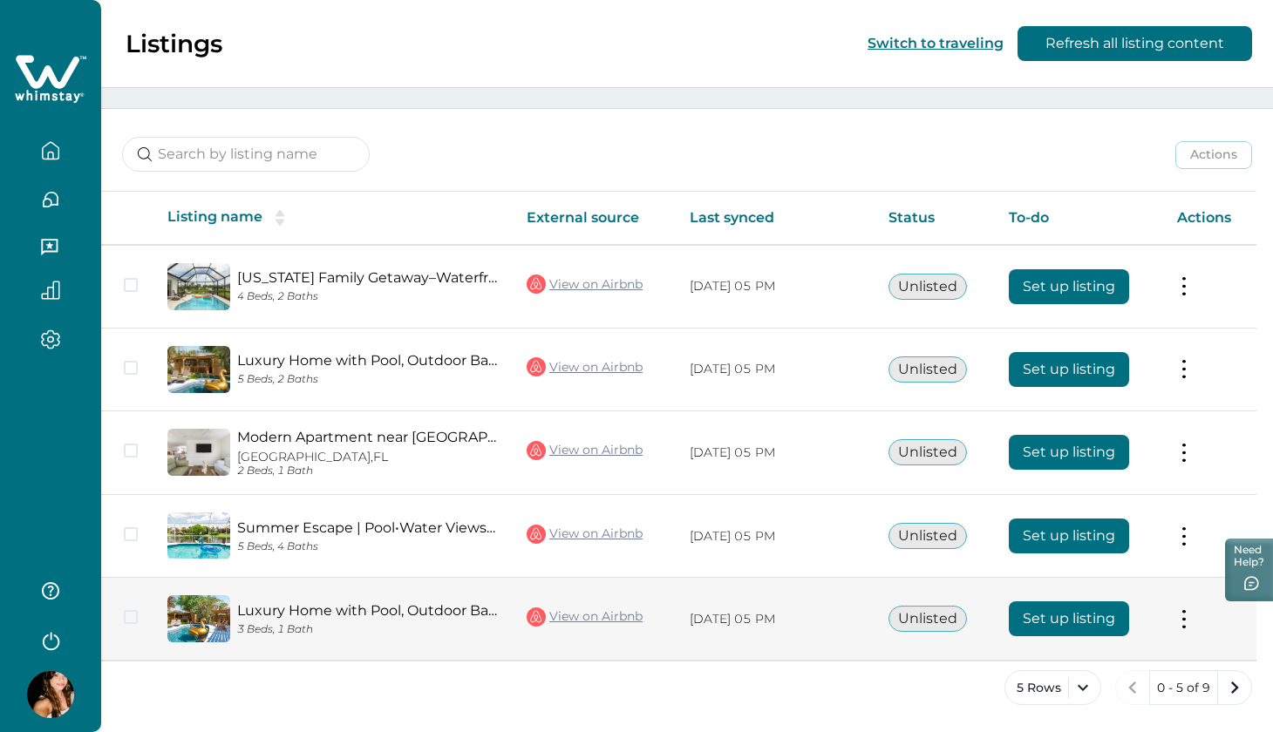
scroll to position [189, 0]
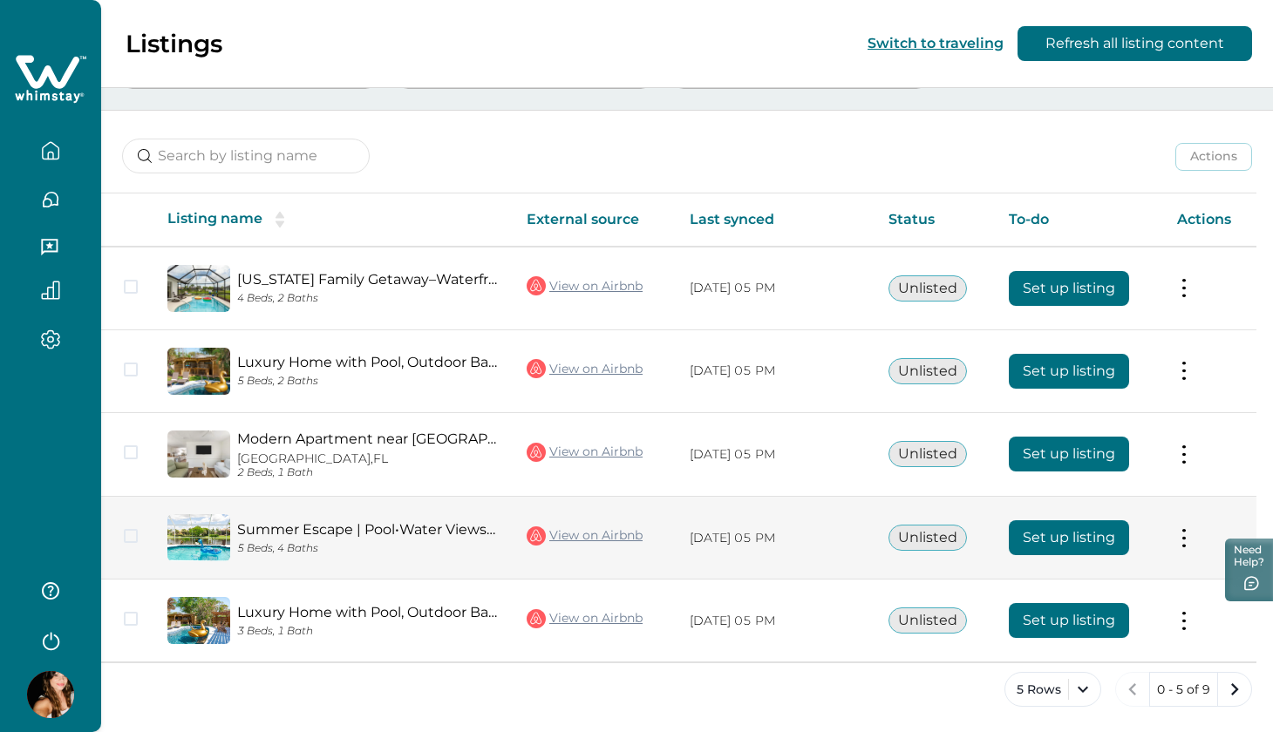
click at [1052, 546] on button "Set up listing" at bounding box center [1068, 537] width 120 height 35
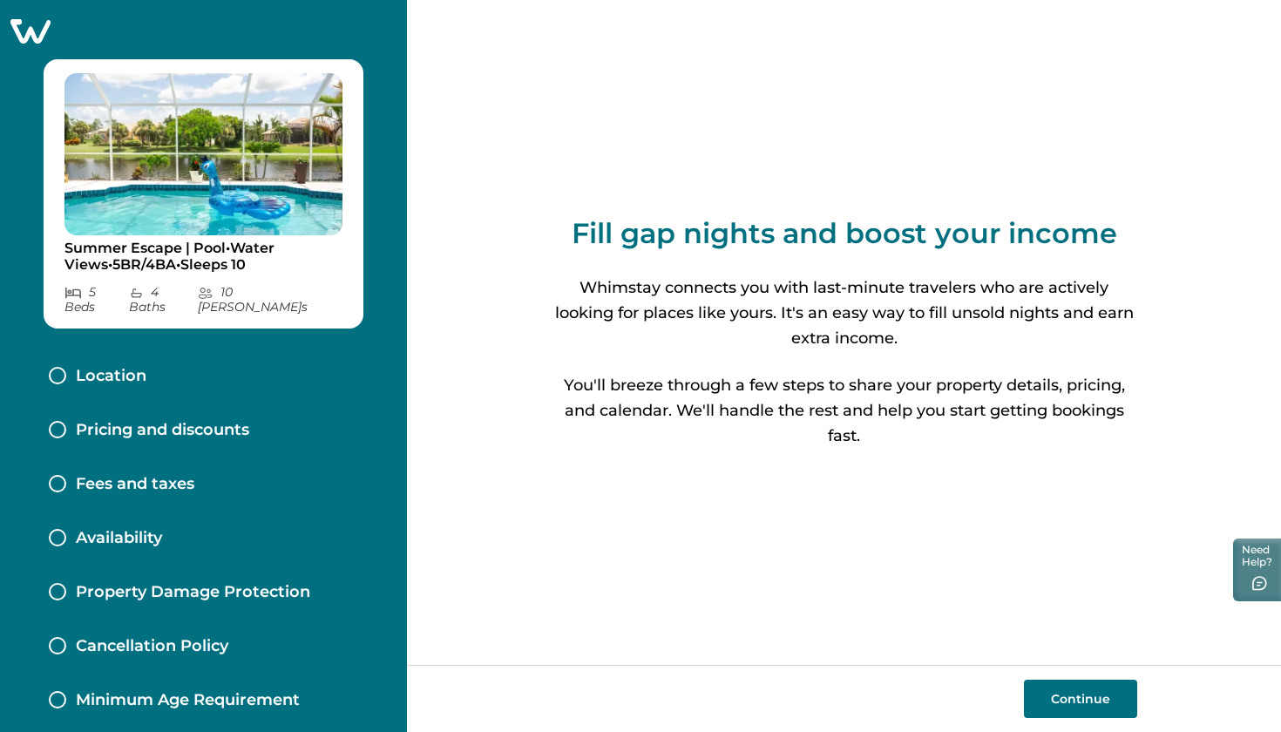
click at [1102, 705] on button "Continue" at bounding box center [1080, 699] width 113 height 38
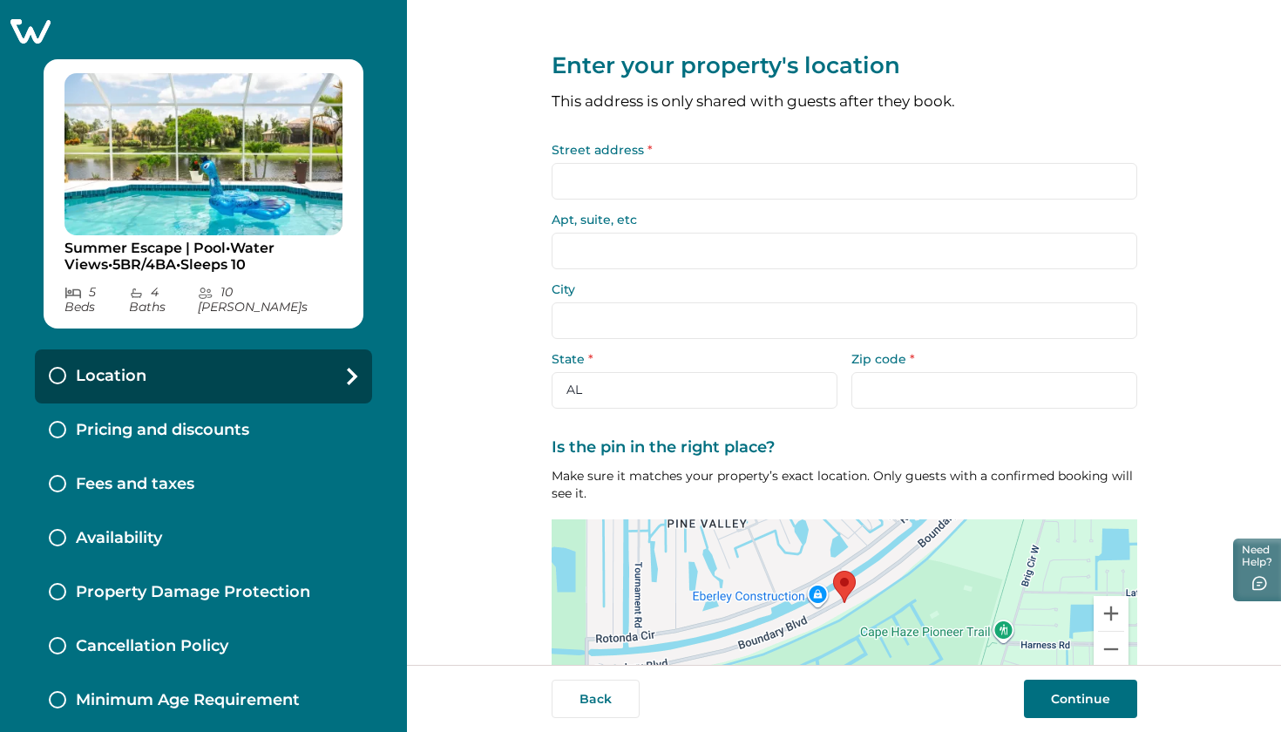
click at [757, 177] on input "Street address *" at bounding box center [845, 181] width 586 height 37
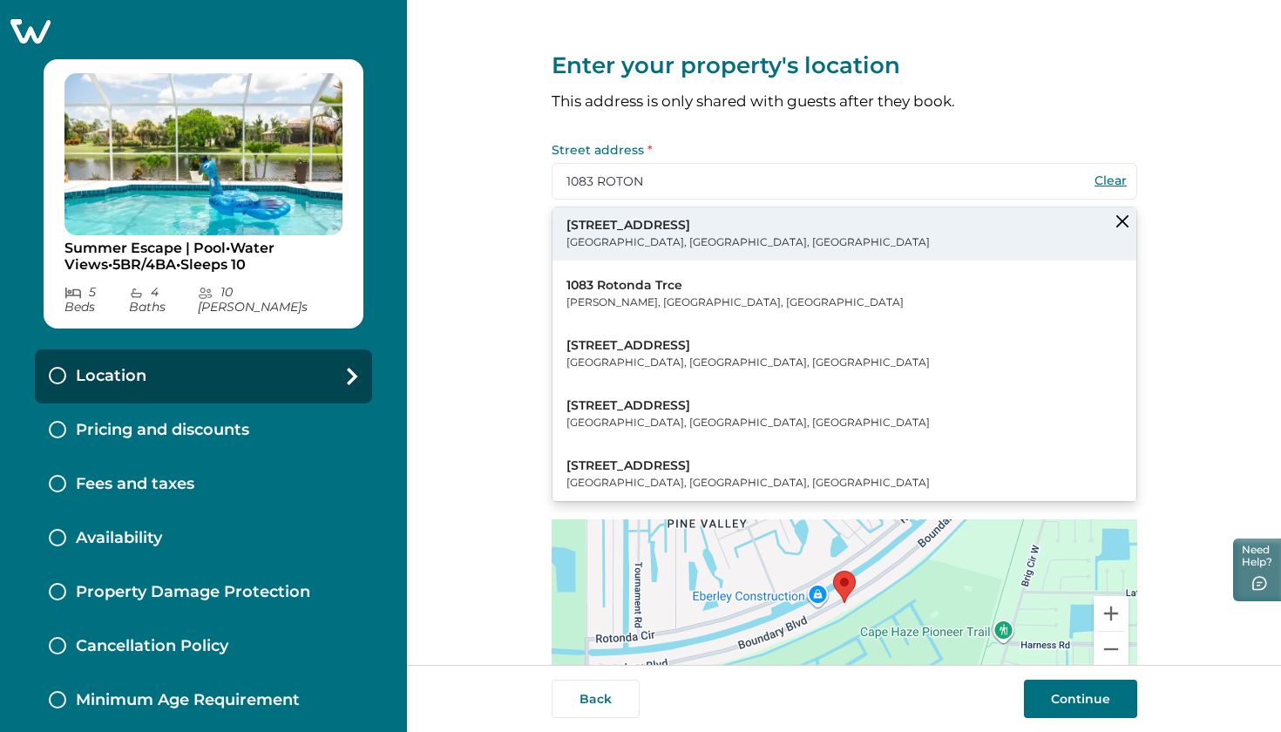
click at [757, 254] on button "1083 Rotonda Circle Rotonda West, FL, USA" at bounding box center [845, 233] width 584 height 53
type input "1083 Rotonda Cir"
type input "Rotonda West"
select select "FL"
type input "33947"
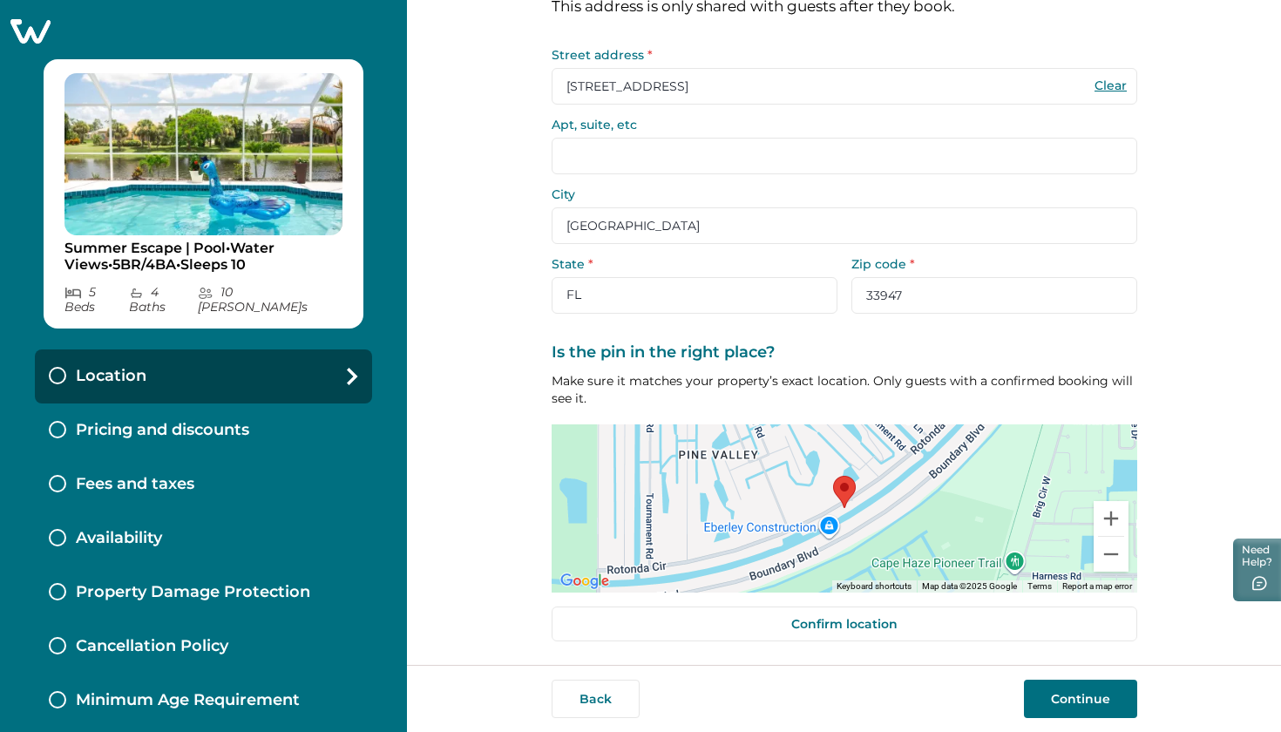
scroll to position [94, 0]
click at [1079, 689] on button "Continue" at bounding box center [1080, 699] width 113 height 38
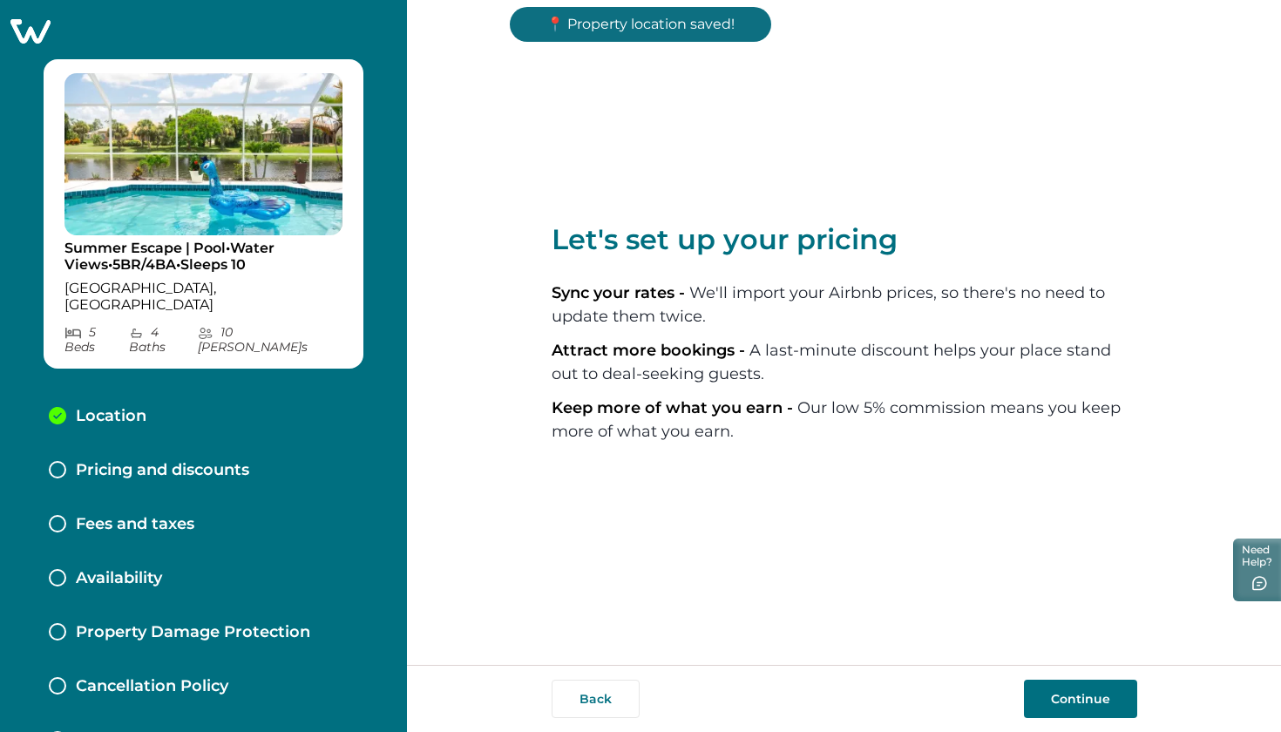
click at [1062, 704] on button "Continue" at bounding box center [1080, 699] width 113 height 38
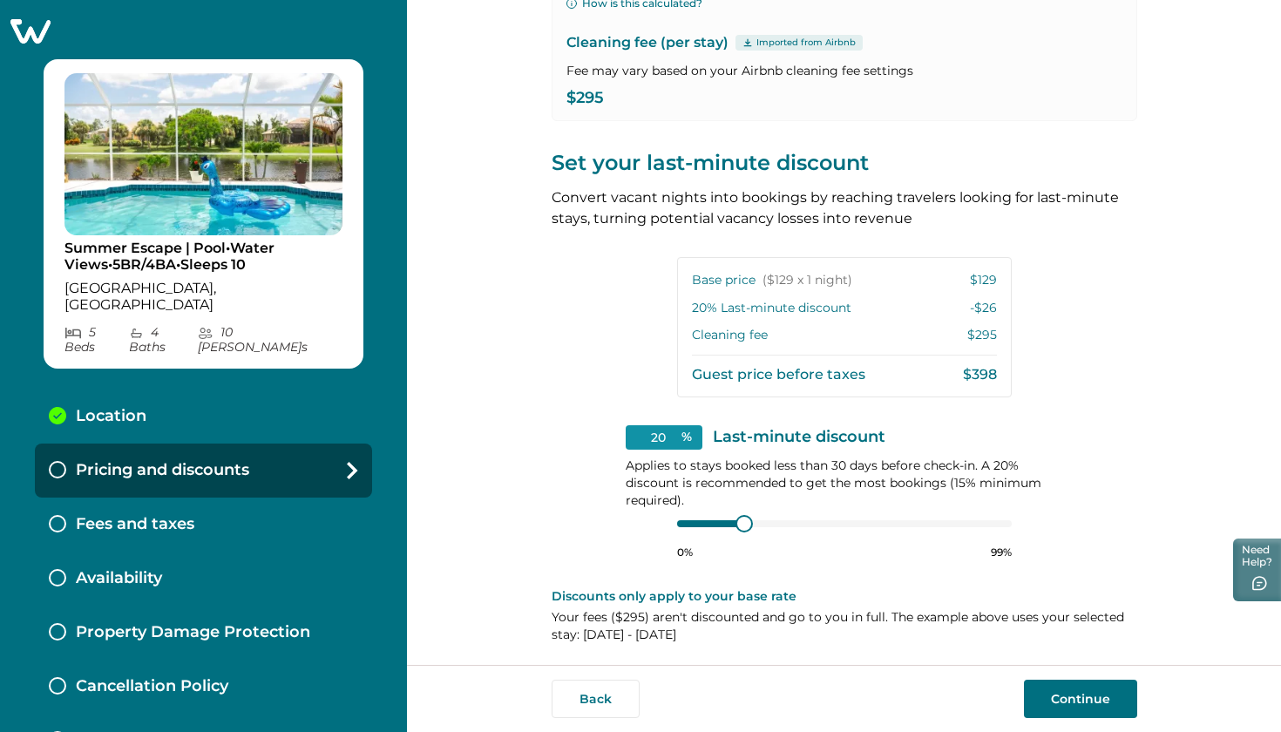
scroll to position [261, 0]
type input "15"
click at [723, 523] on div at bounding box center [844, 525] width 335 height 14
click at [1077, 705] on button "Continue" at bounding box center [1080, 699] width 113 height 38
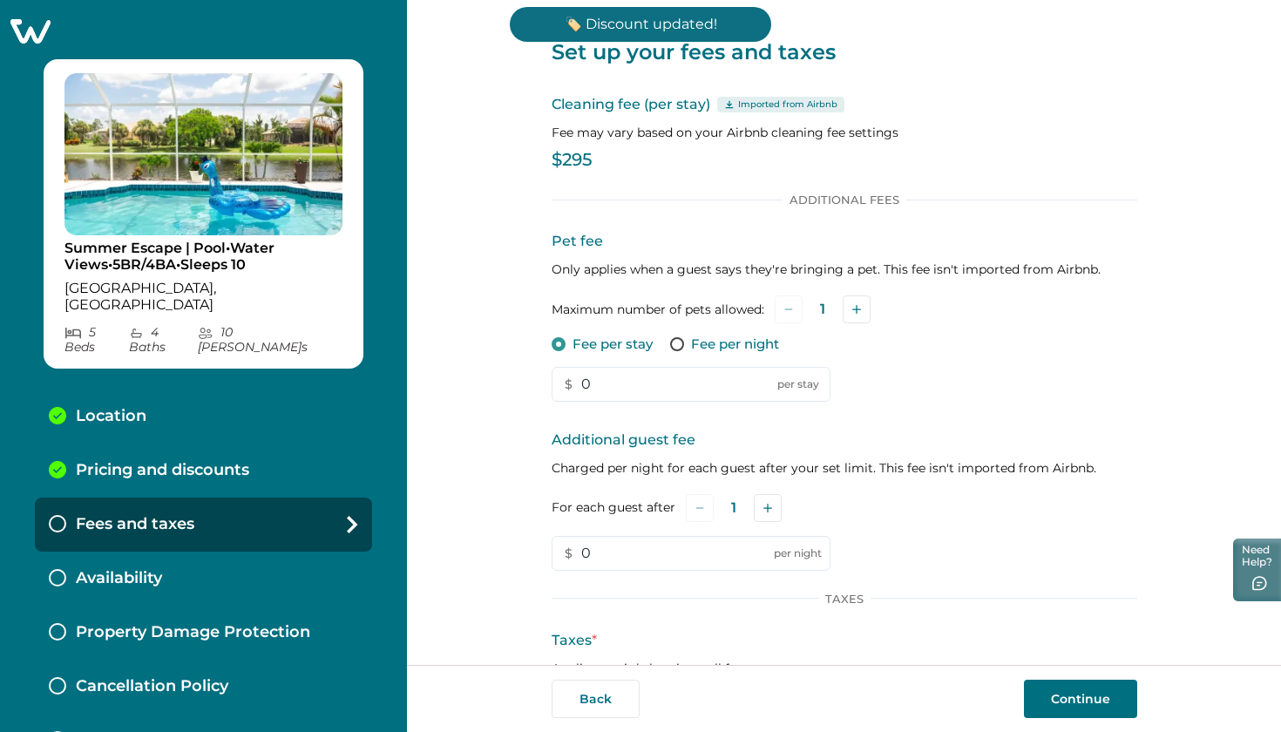
scroll to position [5, 0]
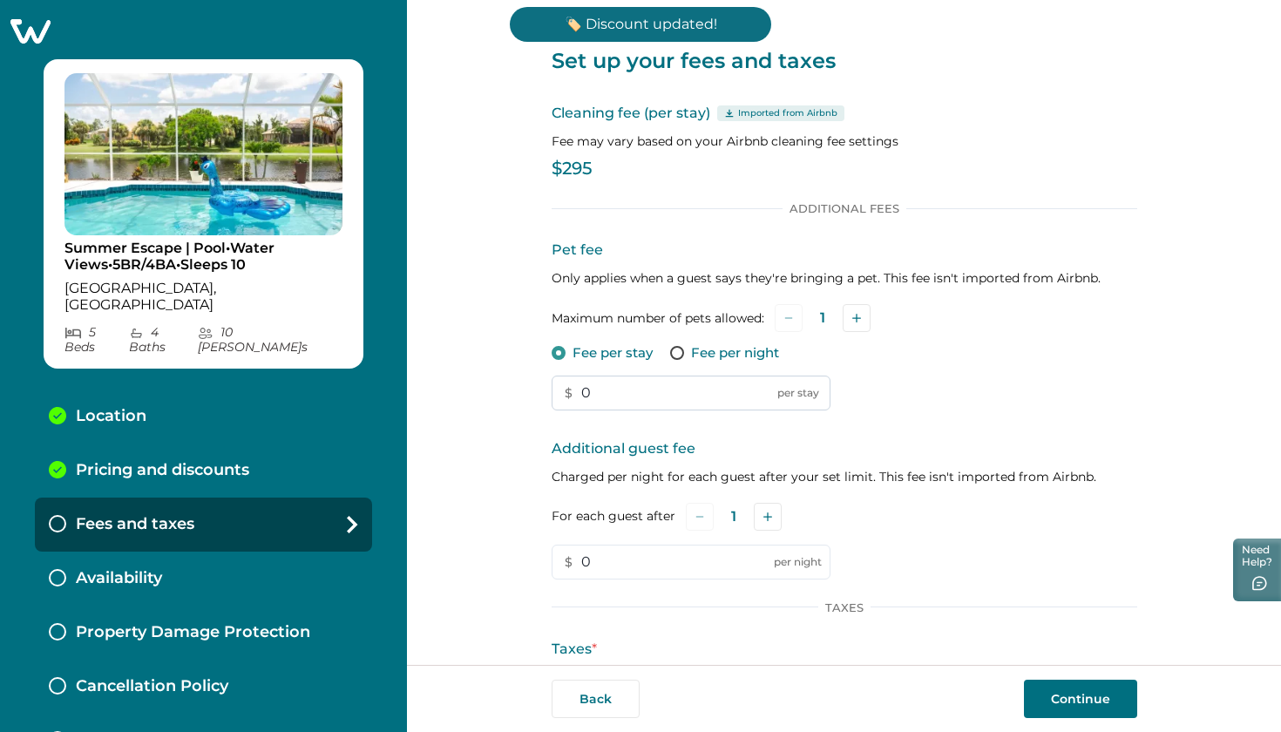
click at [686, 392] on input "0" at bounding box center [691, 393] width 279 height 35
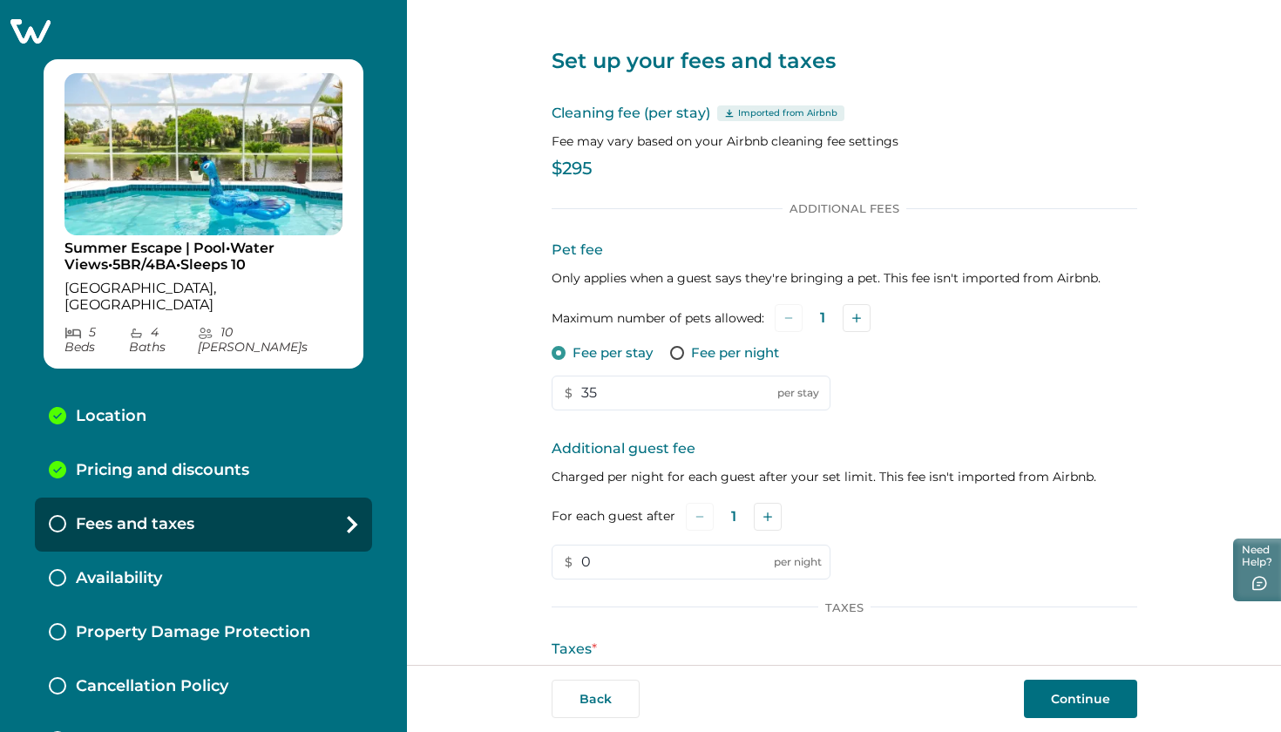
type input "35"
click at [670, 352] on span at bounding box center [677, 353] width 14 height 14
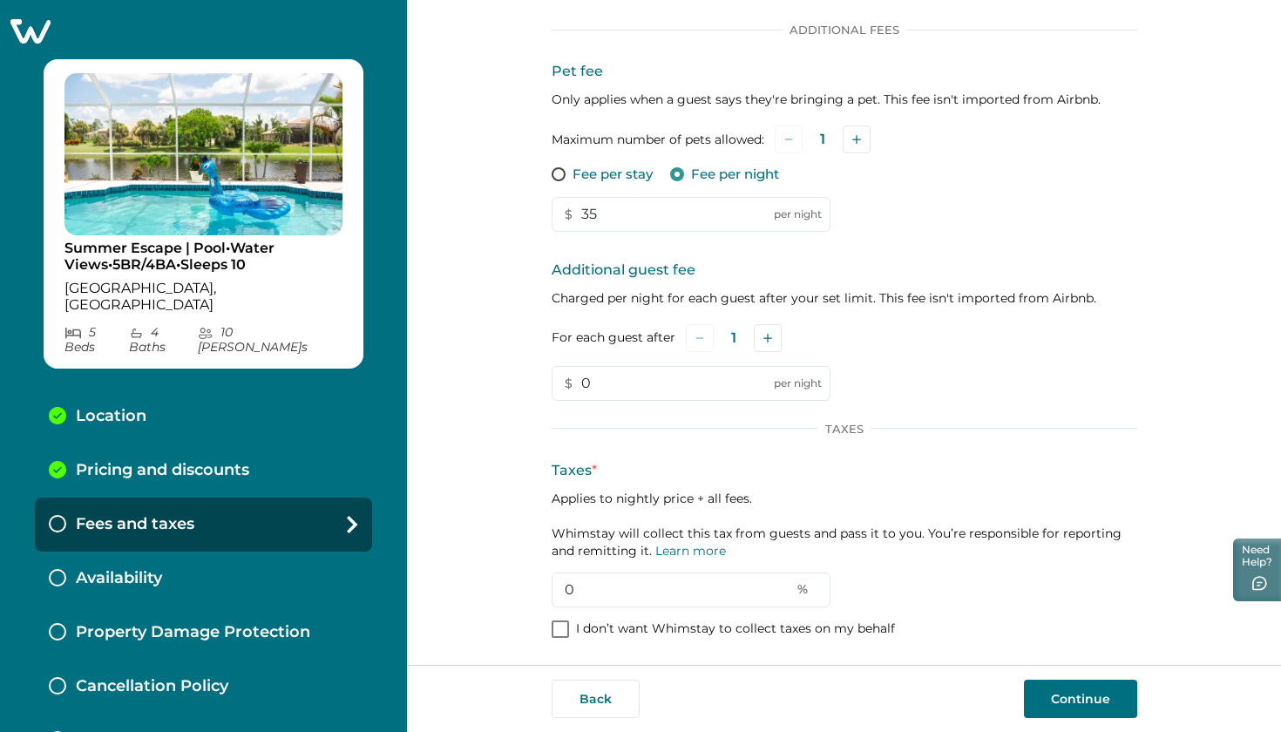
scroll to position [183, 0]
click at [628, 581] on input "0" at bounding box center [691, 591] width 279 height 35
type input "13"
click at [955, 549] on p "Applies to nightly price + all fees. Whimstay will collect this tax from guests…" at bounding box center [845, 526] width 586 height 70
click at [1068, 716] on button "Continue" at bounding box center [1080, 699] width 113 height 38
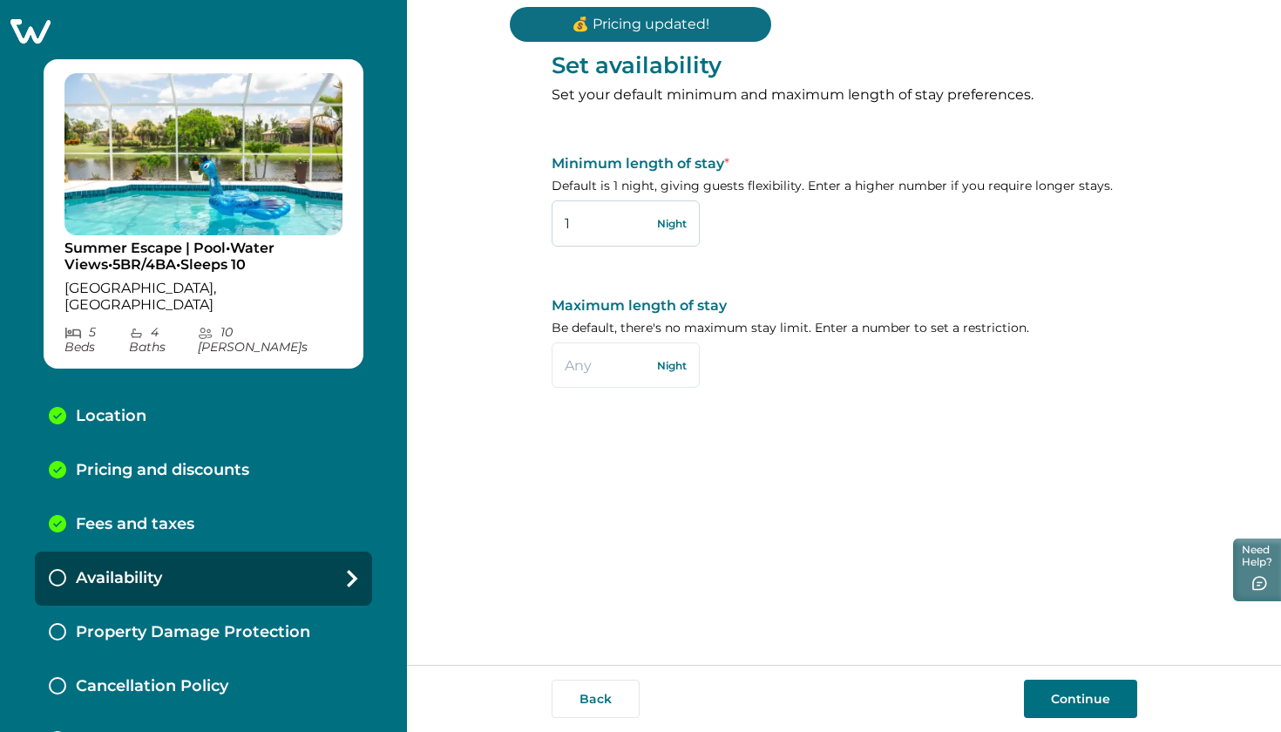
click at [619, 225] on input "1" at bounding box center [626, 222] width 148 height 45
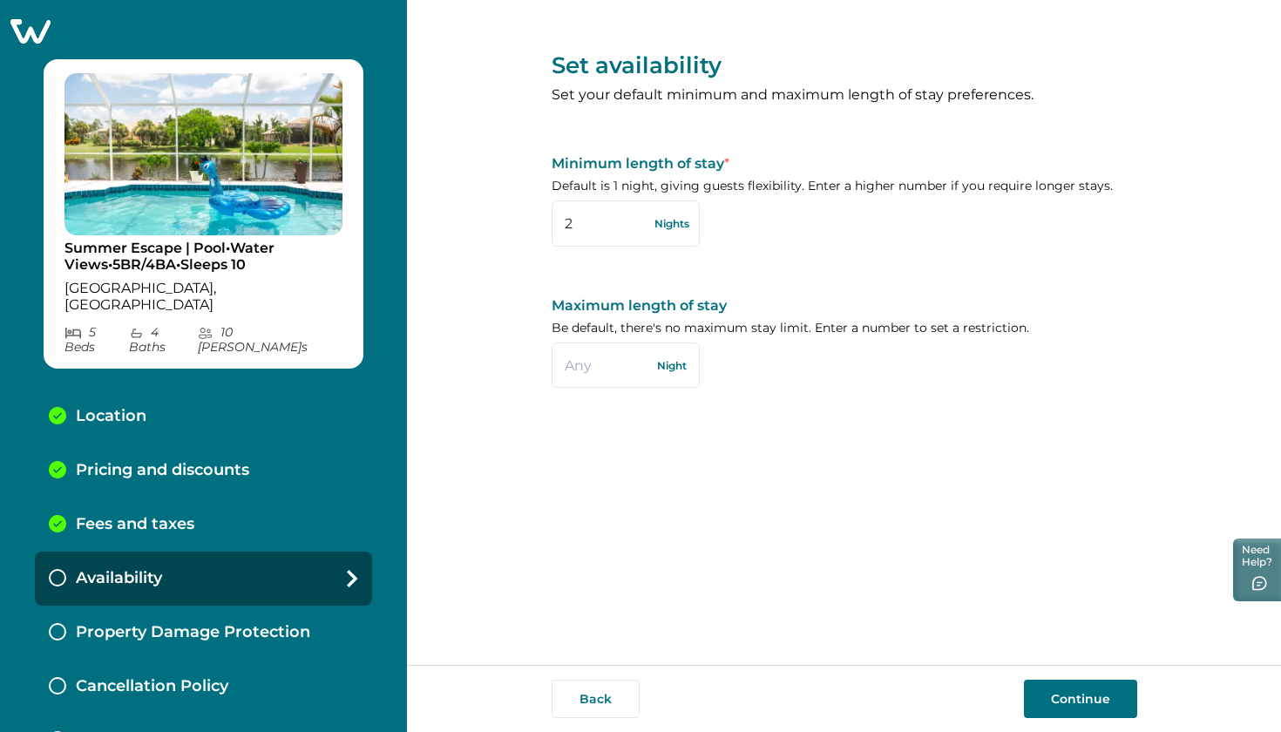
type input "2"
click at [1095, 706] on button "Continue" at bounding box center [1080, 699] width 113 height 38
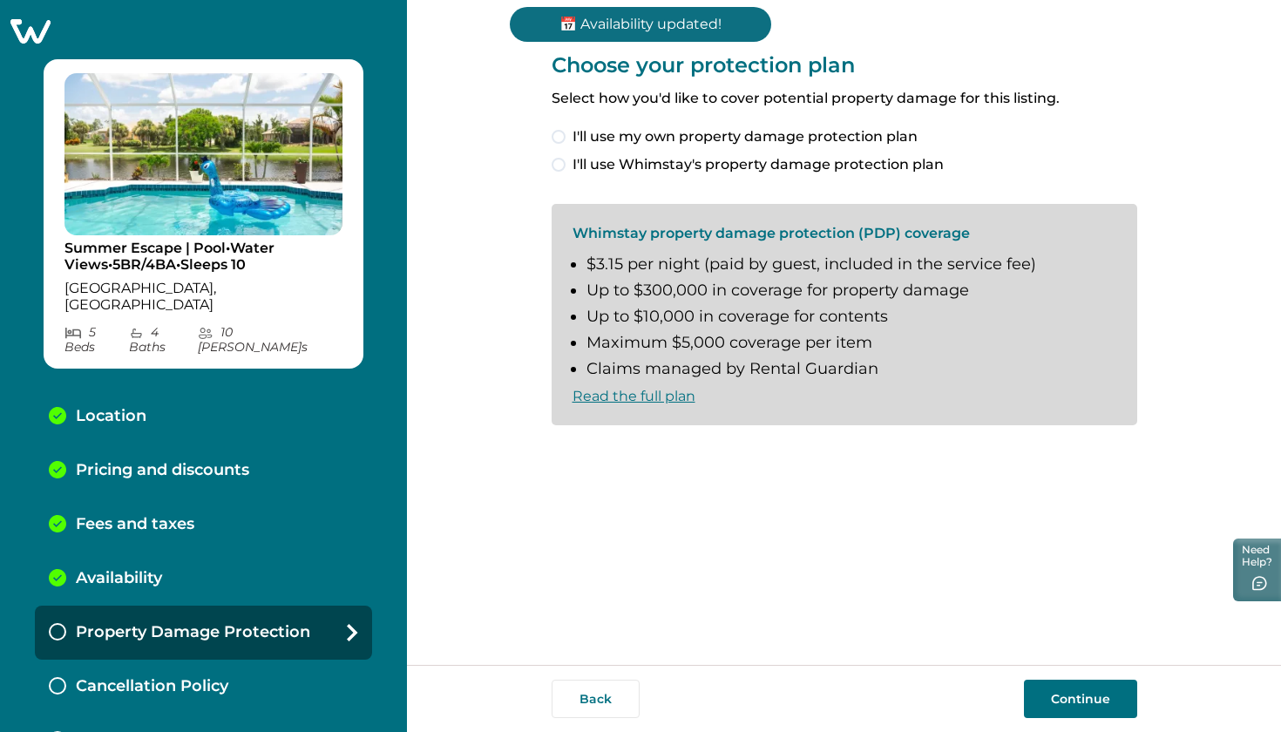
click at [1072, 696] on button "Continue" at bounding box center [1080, 699] width 113 height 38
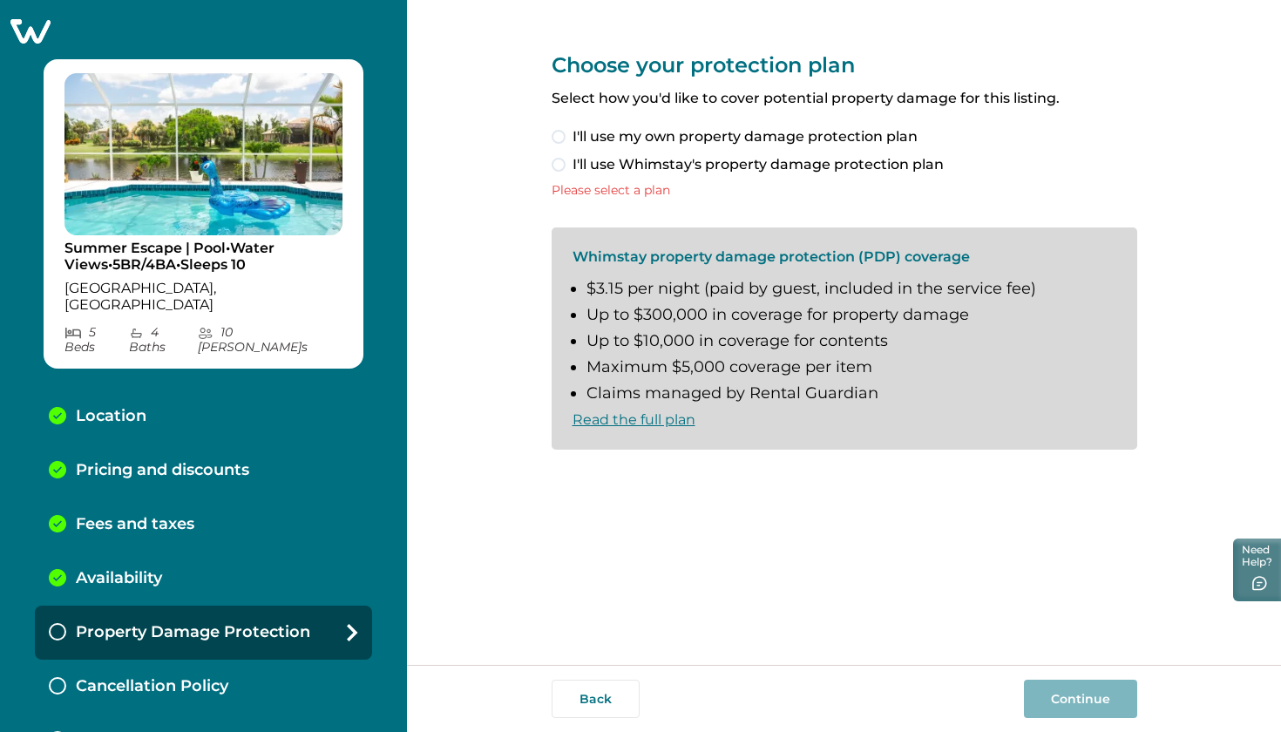
click at [608, 168] on span "I'll use Whimstay's property damage protection plan" at bounding box center [758, 164] width 371 height 21
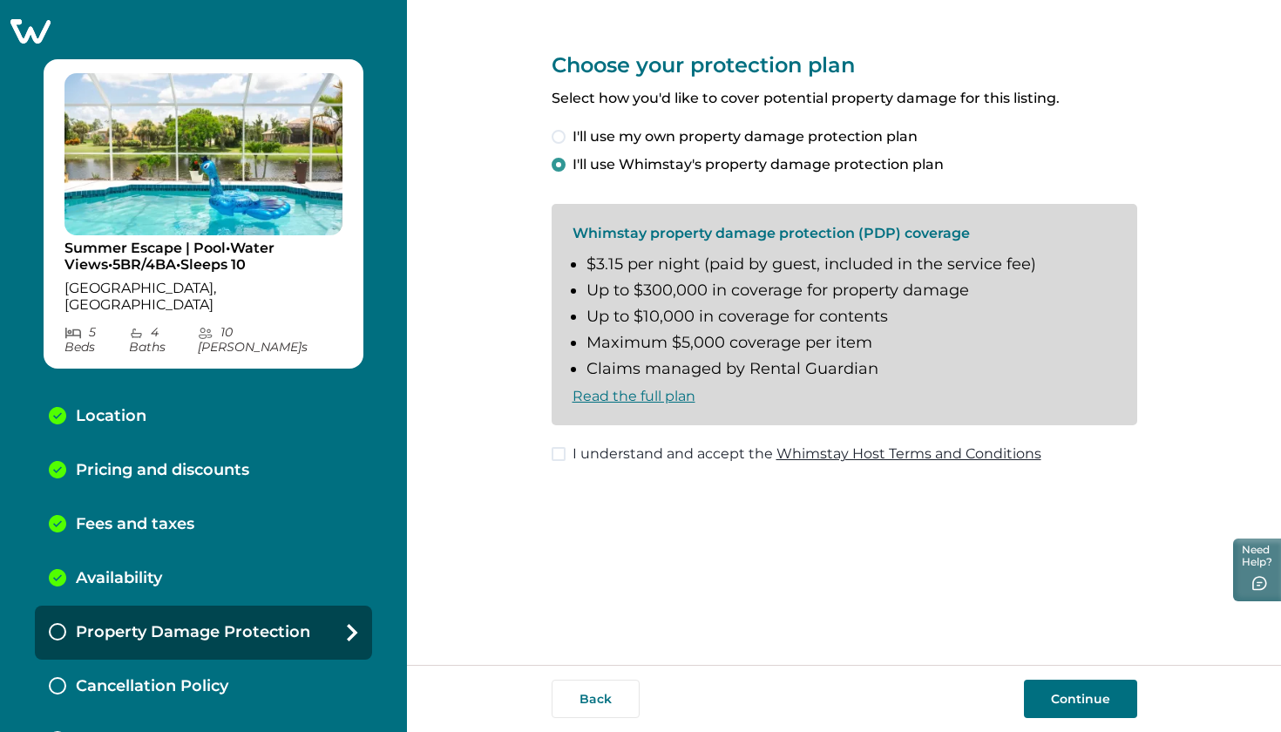
click at [568, 444] on label "I understand and accept the Whimstay Host Terms and Conditions" at bounding box center [797, 454] width 490 height 21
click at [1081, 700] on button "Continue" at bounding box center [1080, 699] width 113 height 38
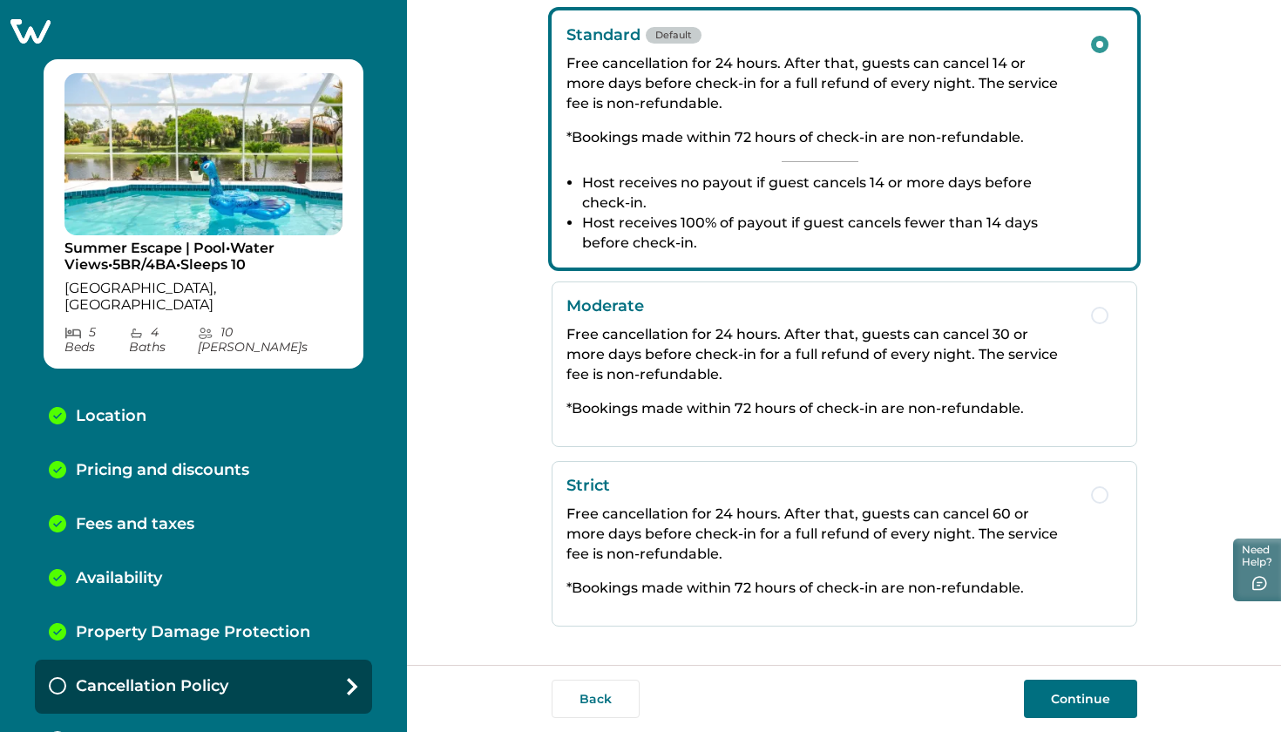
scroll to position [289, 0]
click at [901, 500] on div "Strict Free cancellation for 24 hours. After that, guests can cancel 60 or more…" at bounding box center [820, 544] width 507 height 136
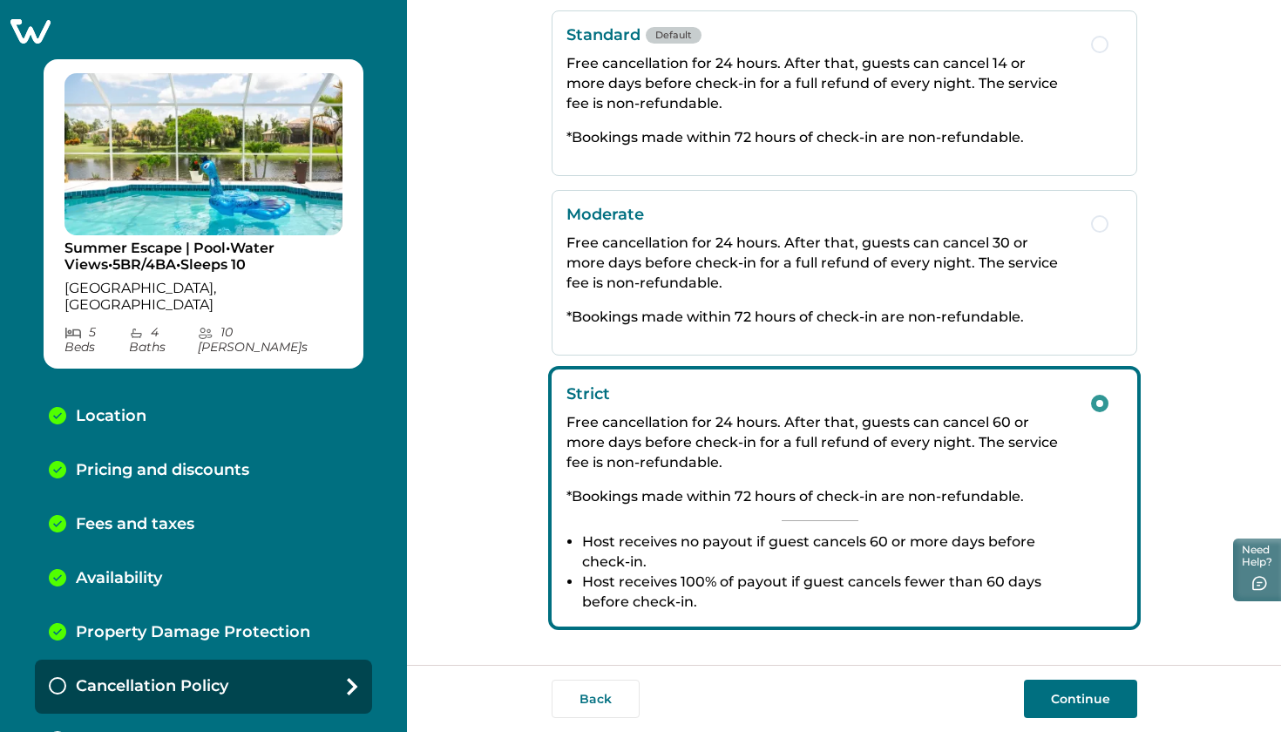
click at [1066, 698] on button "Continue" at bounding box center [1080, 699] width 113 height 38
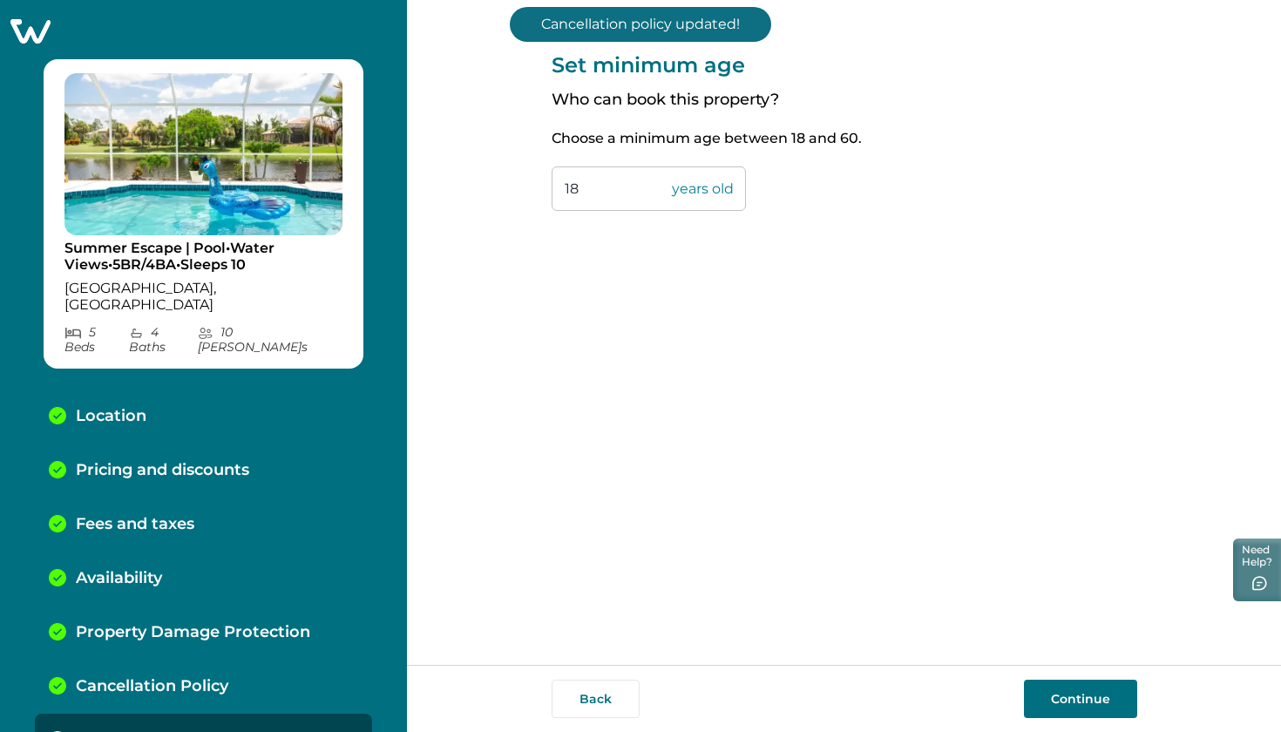
click at [629, 182] on input "18" at bounding box center [649, 188] width 194 height 44
click at [1085, 689] on button "Continue" at bounding box center [1080, 699] width 113 height 38
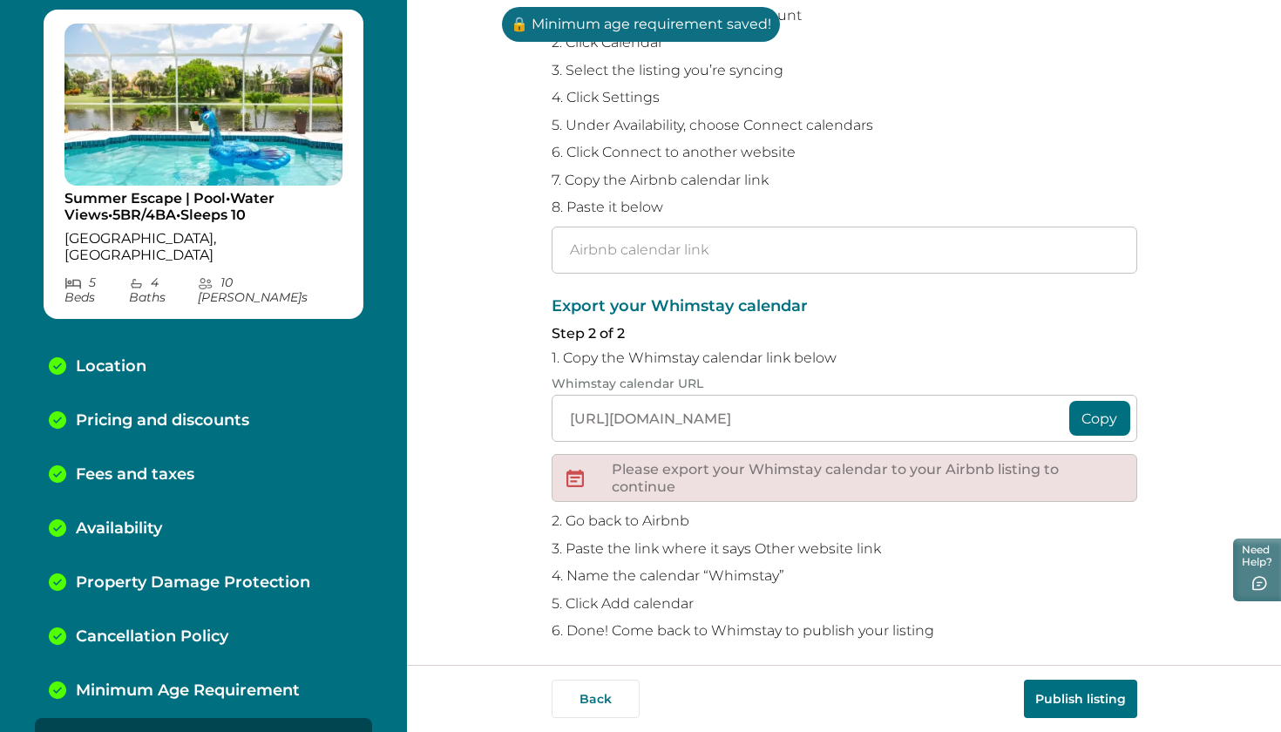
scroll to position [198, 0]
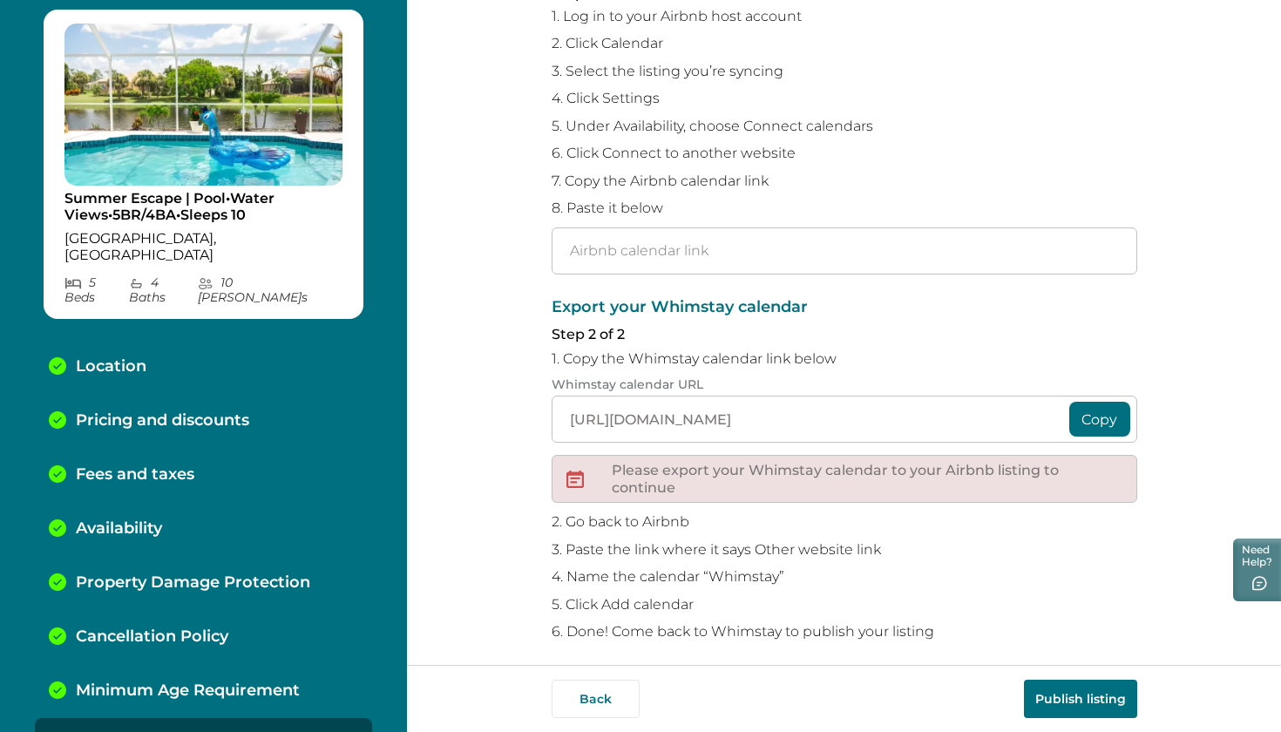
click at [1091, 418] on button "Copy" at bounding box center [1099, 419] width 61 height 35
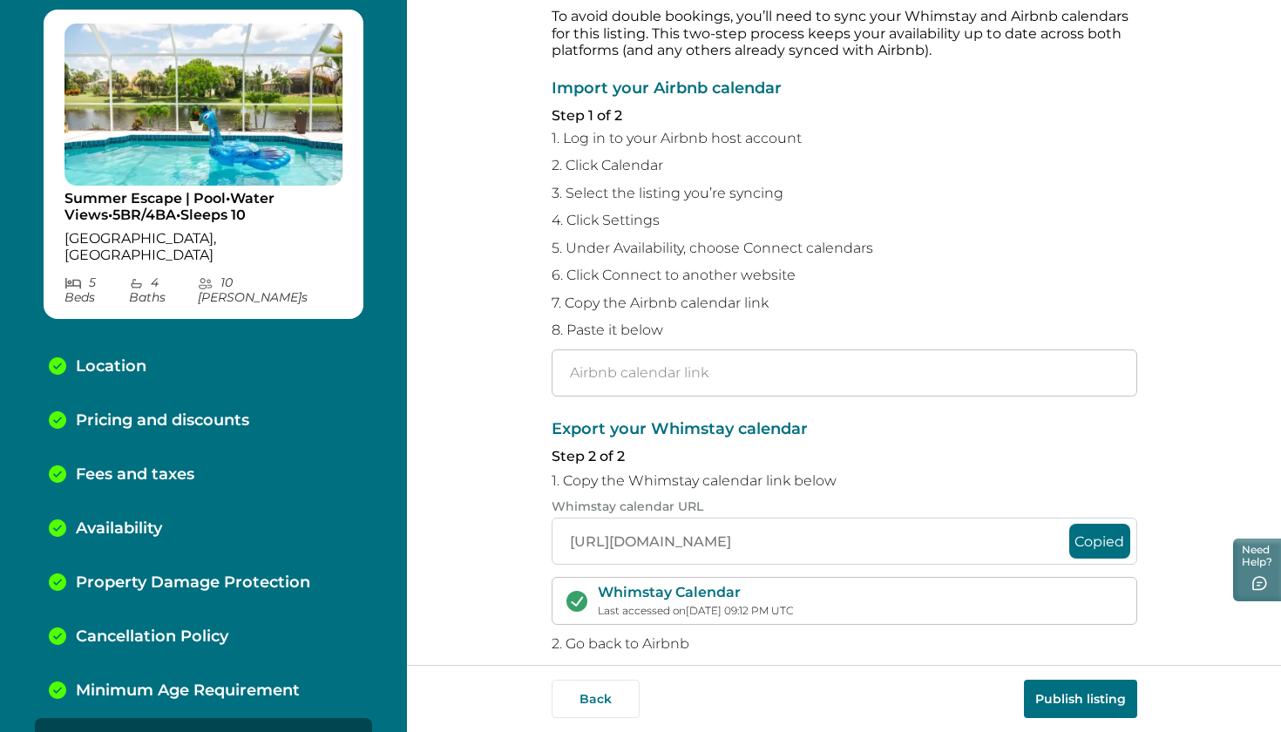
scroll to position [61, 0]
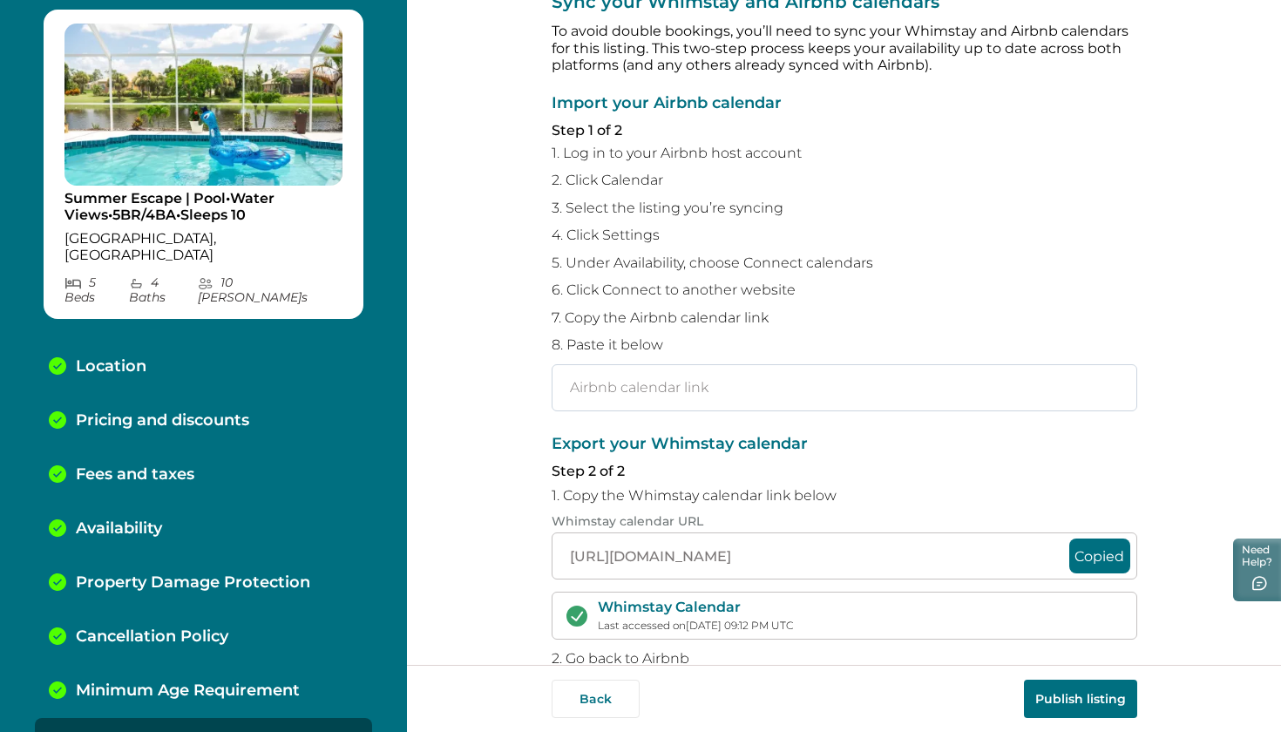
click at [723, 372] on input "text" at bounding box center [845, 387] width 586 height 47
paste input "https://www.airbnb.com/calendar/ical/1205158885575494777.ics?s=29a4a7e81c3a57c8…"
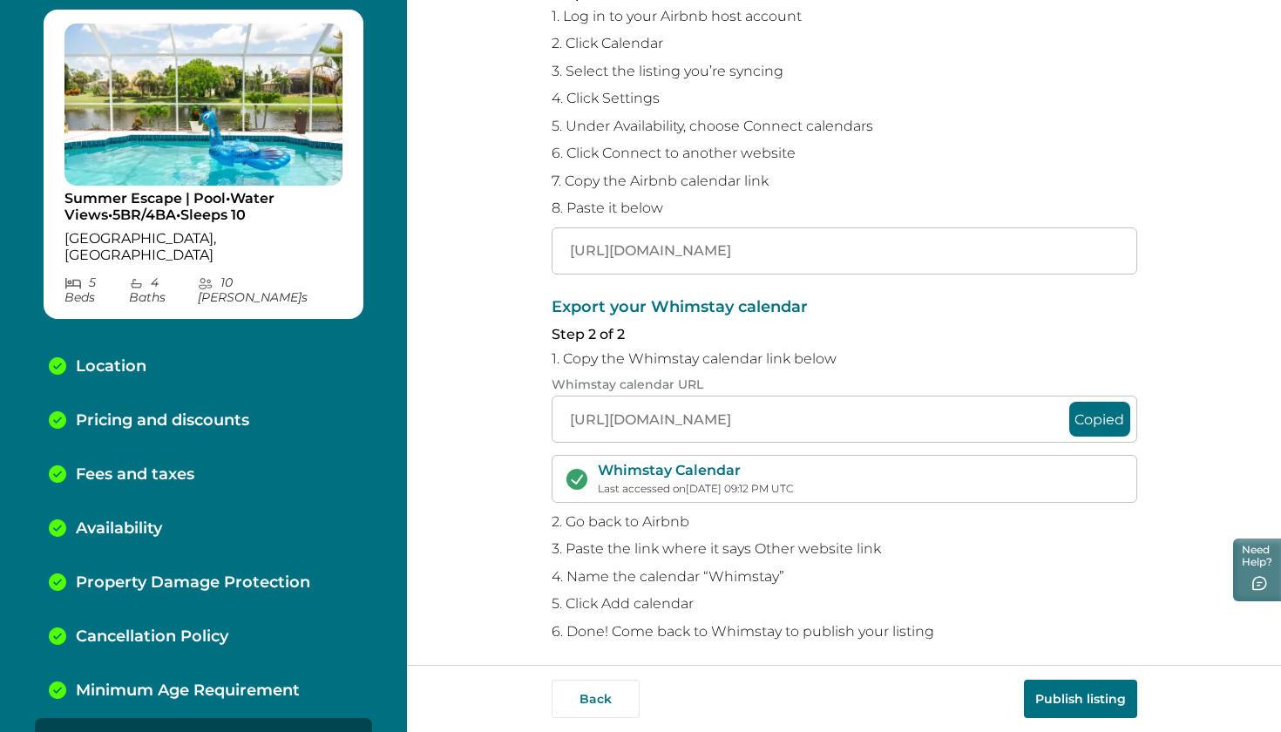
scroll to position [197, 0]
type input "https://www.airbnb.com/calendar/ical/1205158885575494777.ics?s=29a4a7e81c3a57c8…"
click at [1055, 697] on button "Publish listing" at bounding box center [1080, 699] width 113 height 38
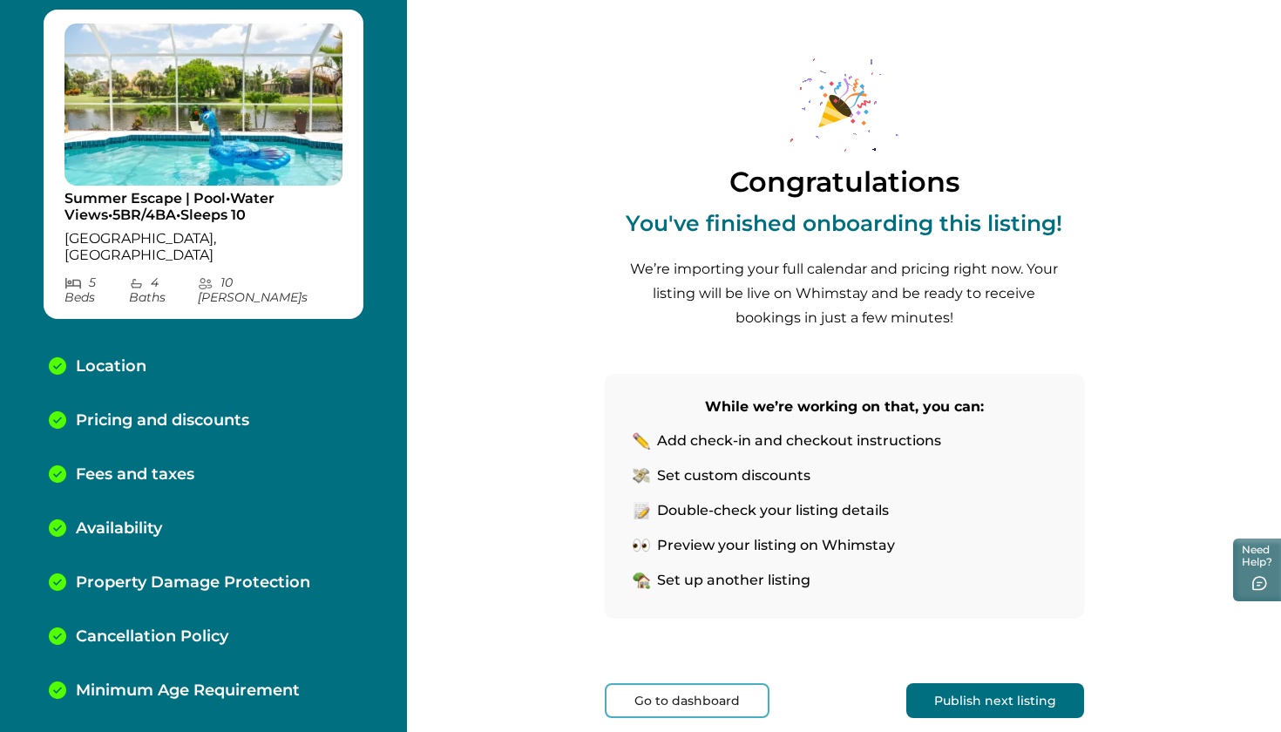
click at [701, 710] on button "Go to dashboard" at bounding box center [687, 700] width 165 height 35
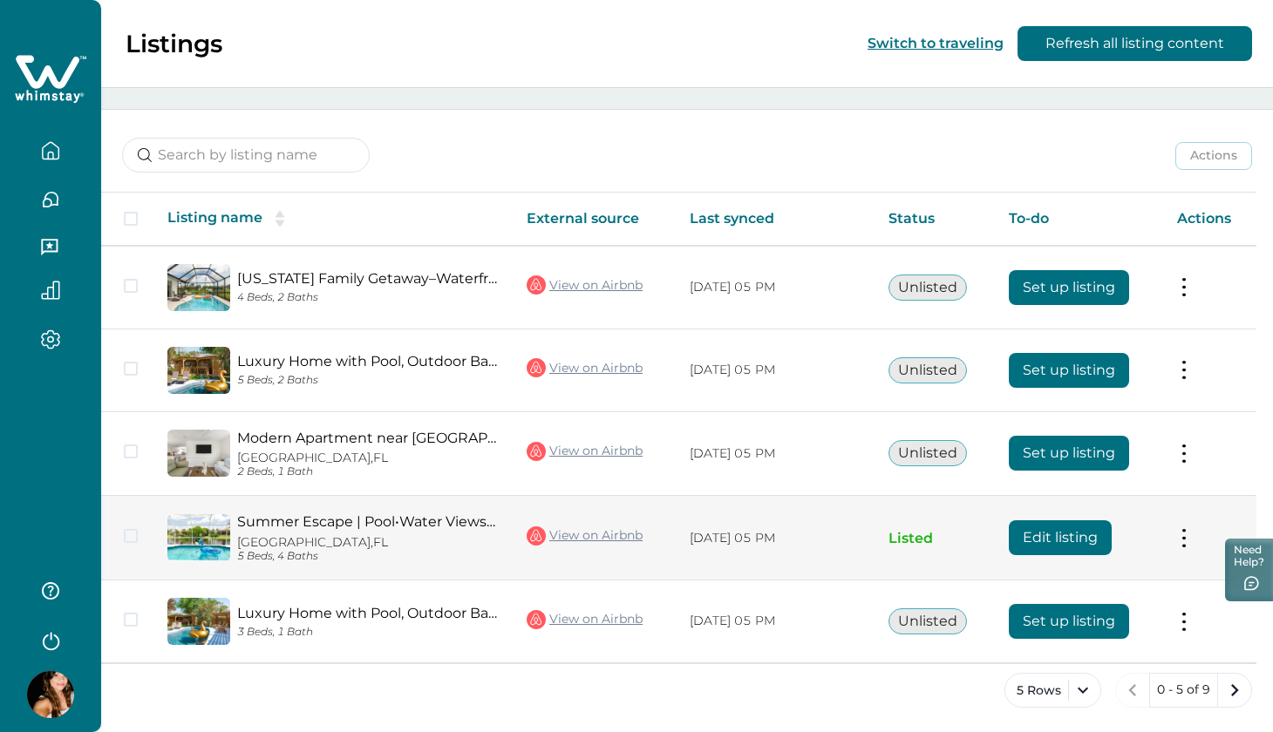
scroll to position [189, 0]
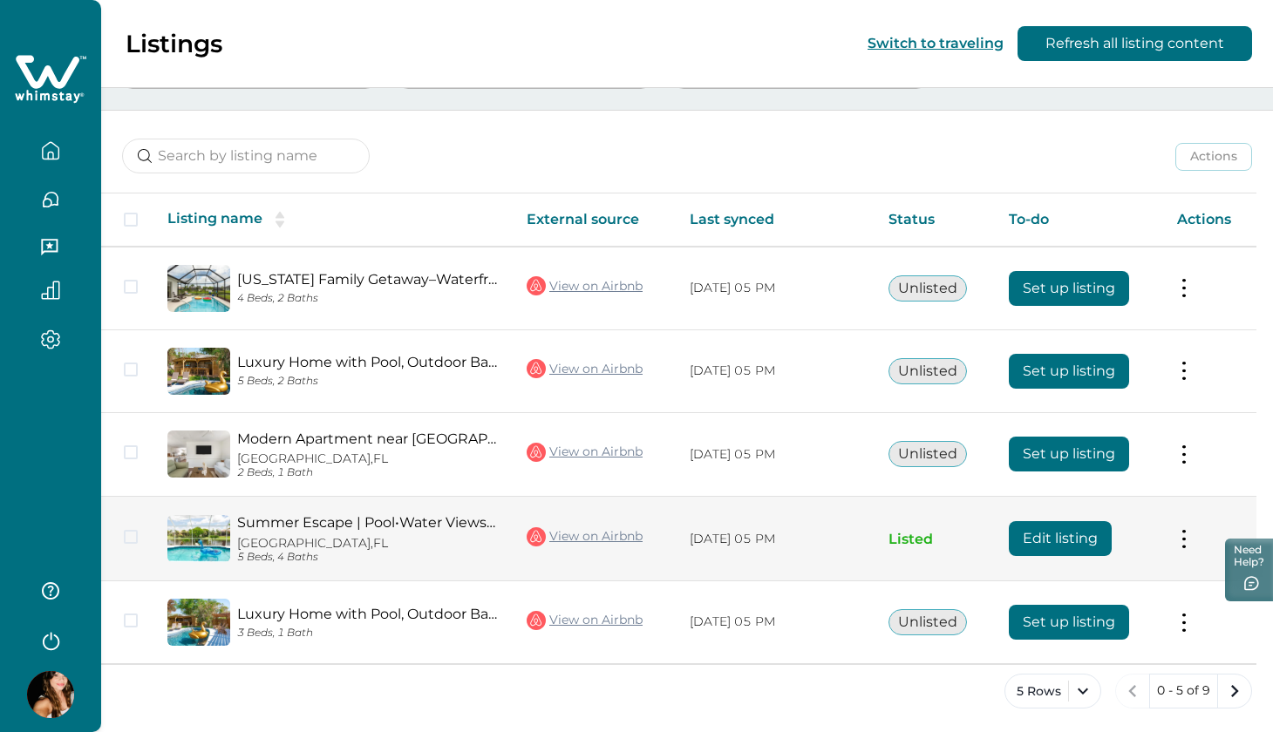
click at [1198, 526] on td "Actions View listing on Whimstay Unlist listing View listing details" at bounding box center [1209, 539] width 93 height 85
click at [1199, 521] on td "Actions View listing on Whimstay Unlist listing View listing details" at bounding box center [1209, 539] width 93 height 85
click at [1191, 530] on button at bounding box center [1184, 539] width 14 height 18
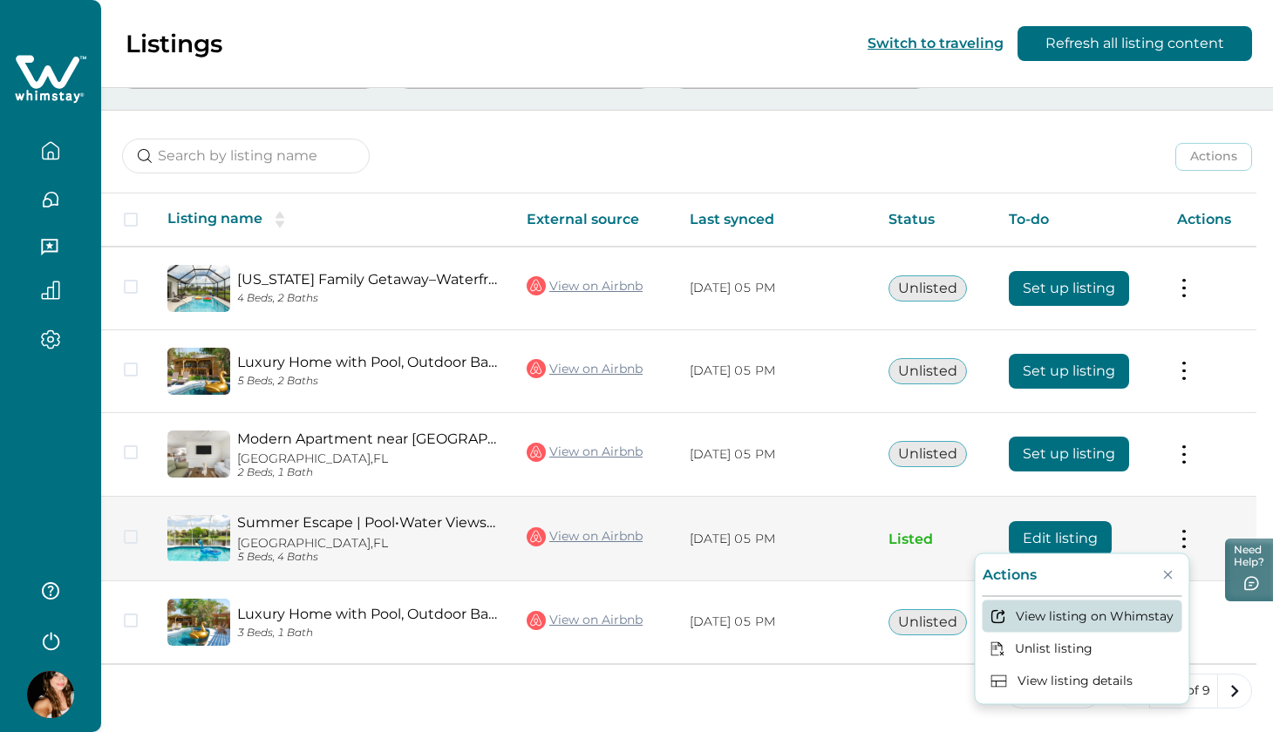
click at [1146, 609] on button "View listing on Whimstay" at bounding box center [1082, 616] width 200 height 32
